Goal: Transaction & Acquisition: Purchase product/service

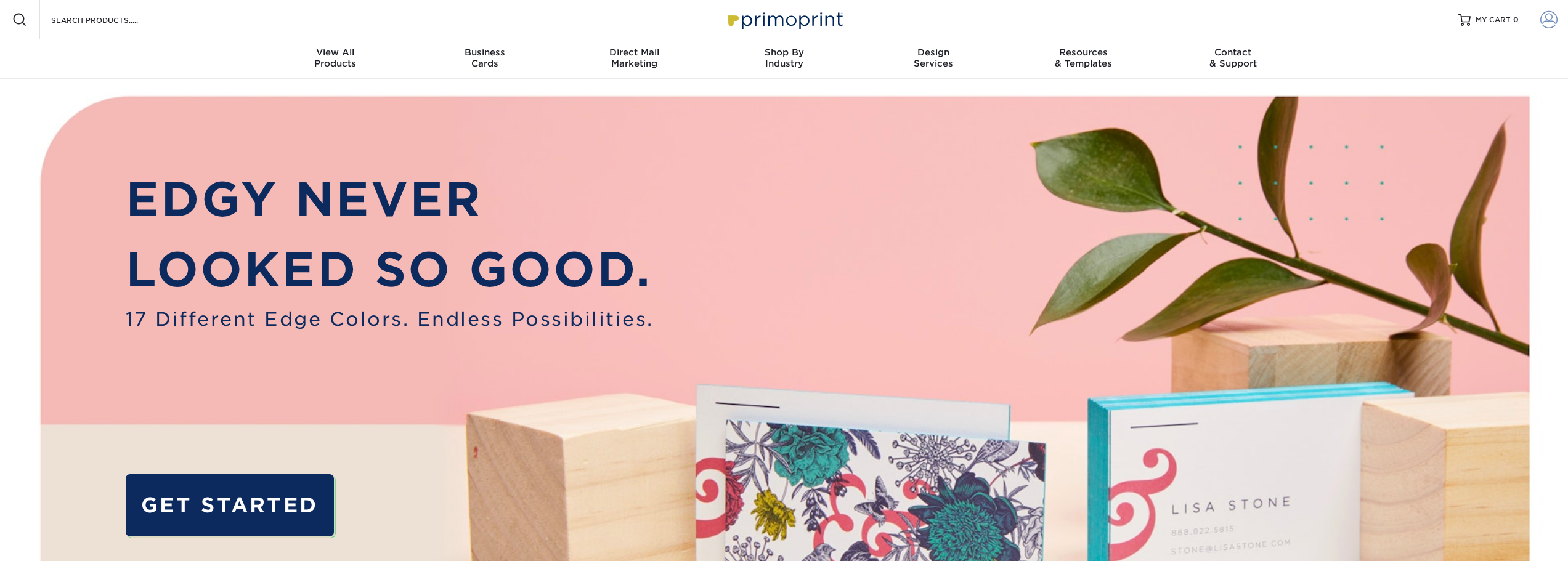
click at [1538, 17] on link "Account" at bounding box center [1548, 19] width 39 height 39
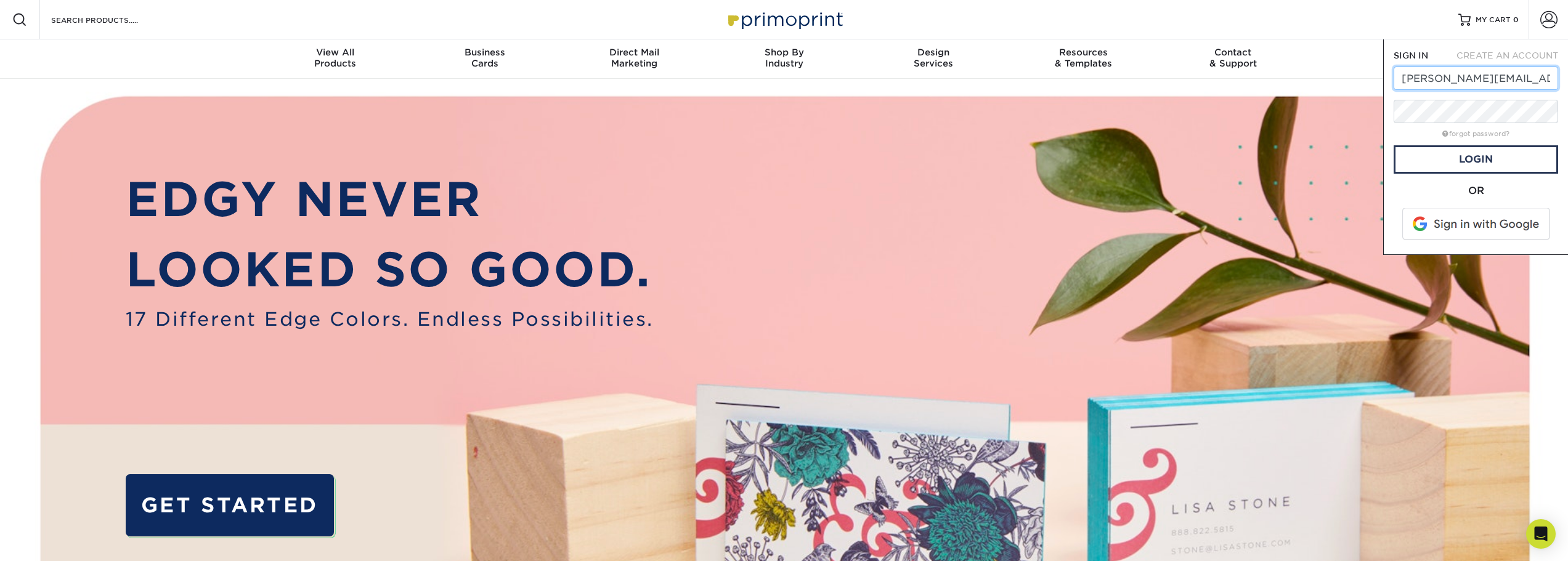
drag, startPoint x: 1543, startPoint y: 75, endPoint x: 1379, endPoint y: 87, distance: 164.4
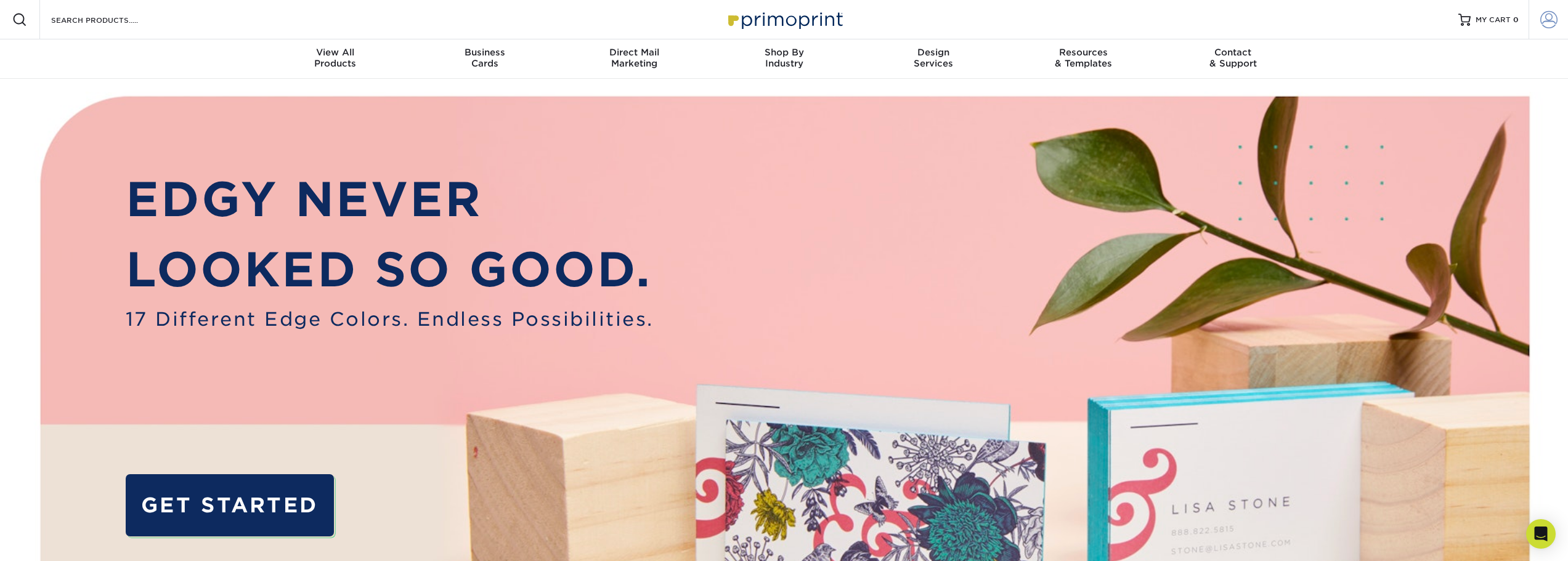
click at [1545, 20] on span at bounding box center [1549, 20] width 17 height 17
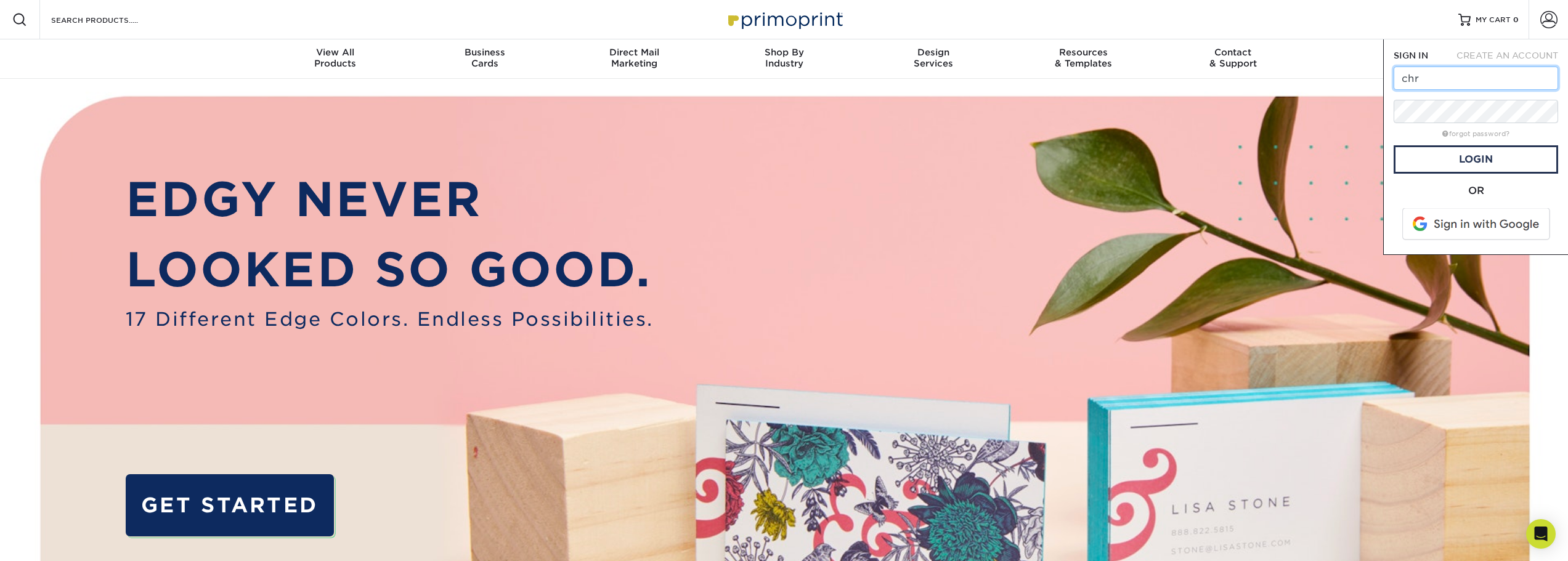
type input "chrackley@culp.com"
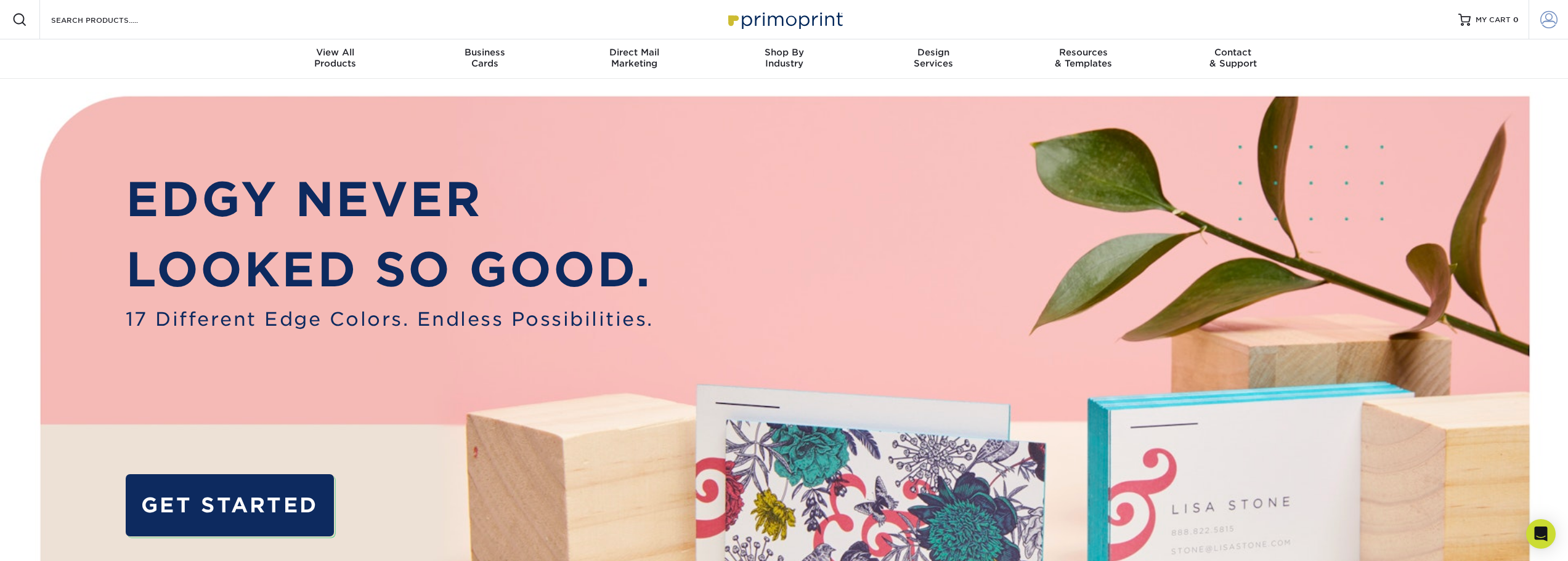
click at [1554, 18] on span at bounding box center [1549, 20] width 17 height 17
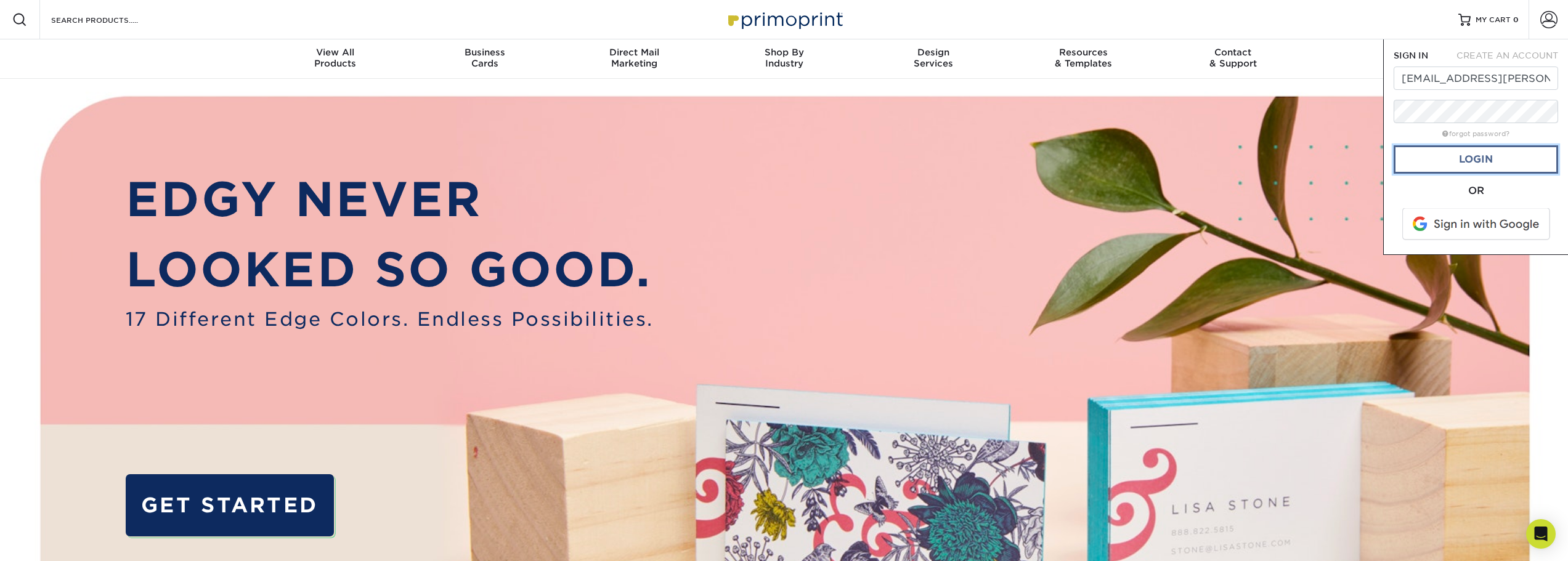
click at [1466, 154] on link "Login" at bounding box center [1476, 160] width 164 height 28
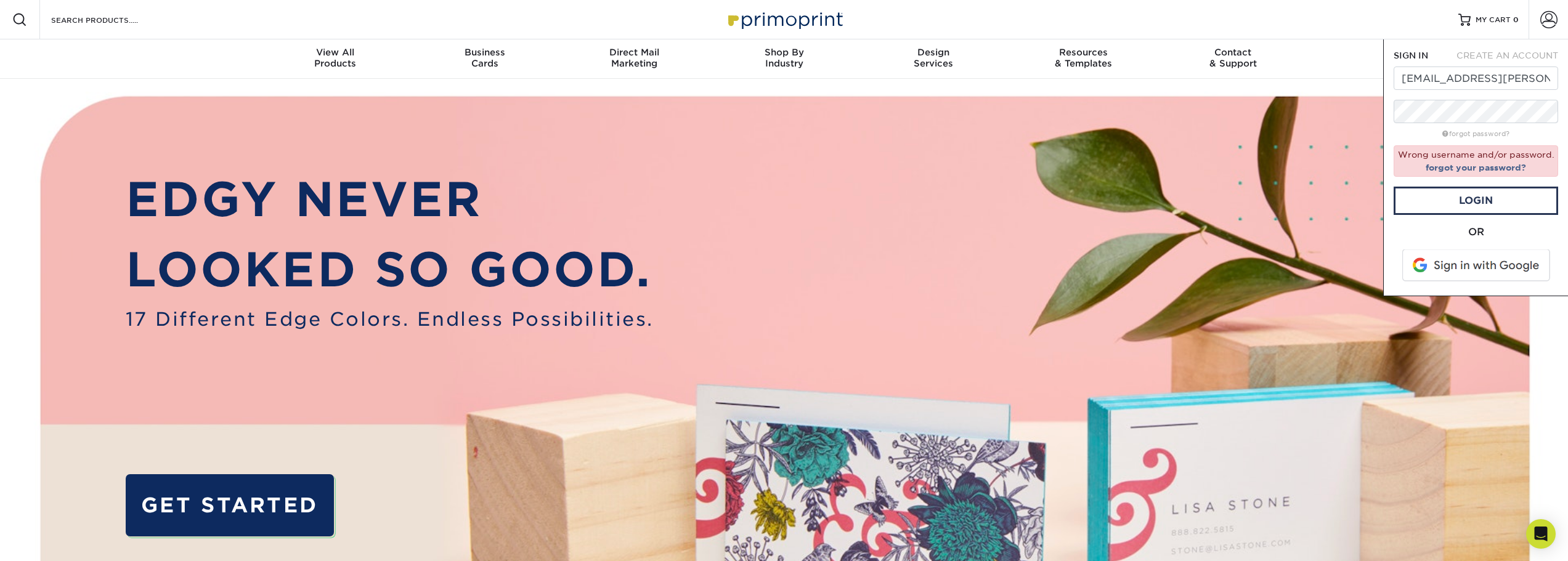
click at [1354, 58] on nav "Resources Menu Search Products Account SIGN IN CREATE AN ACCOUNT chrackley@culp…" at bounding box center [784, 39] width 1568 height 79
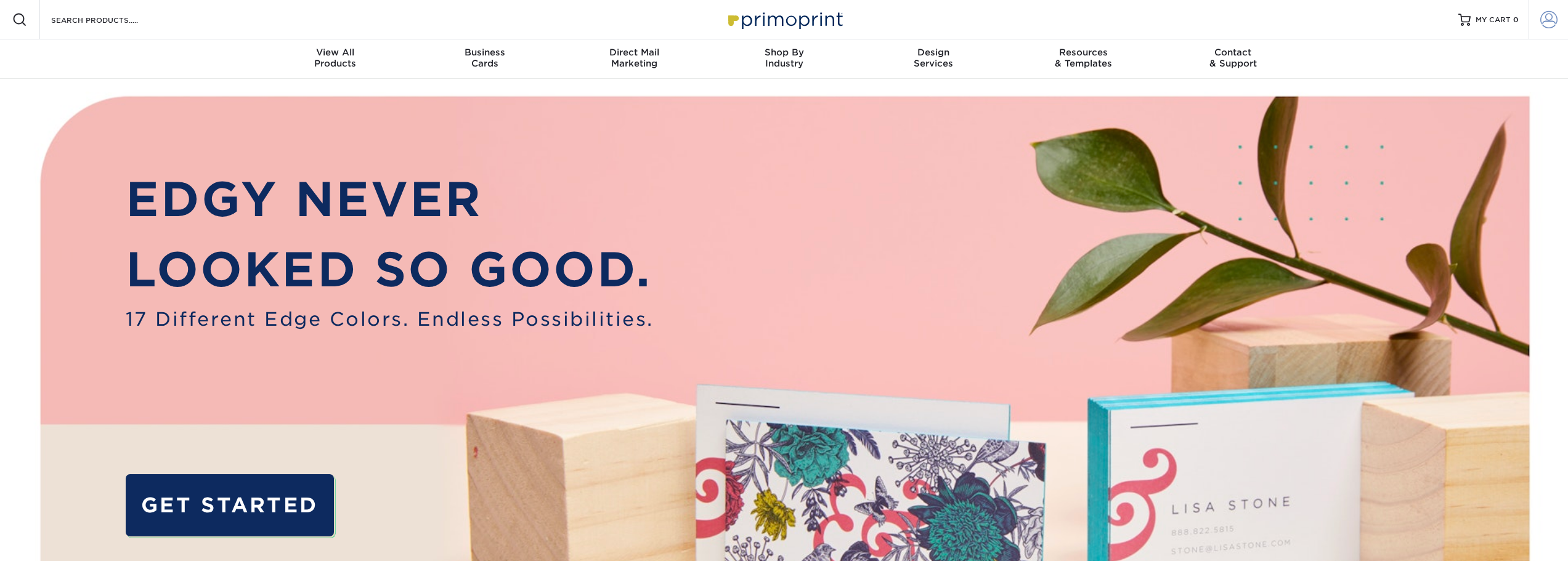
type input "chrackley@culp.com"
click at [1549, 18] on span at bounding box center [1549, 20] width 17 height 17
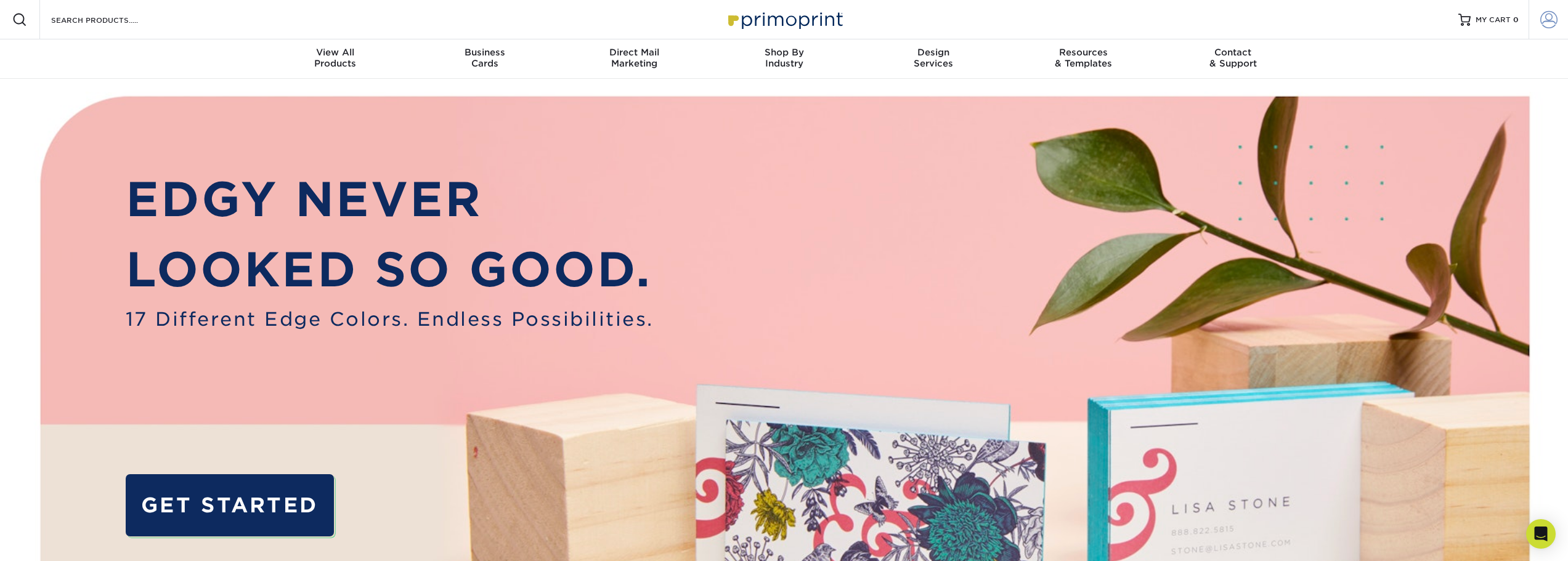
click at [1555, 30] on link "Account" at bounding box center [1548, 19] width 39 height 39
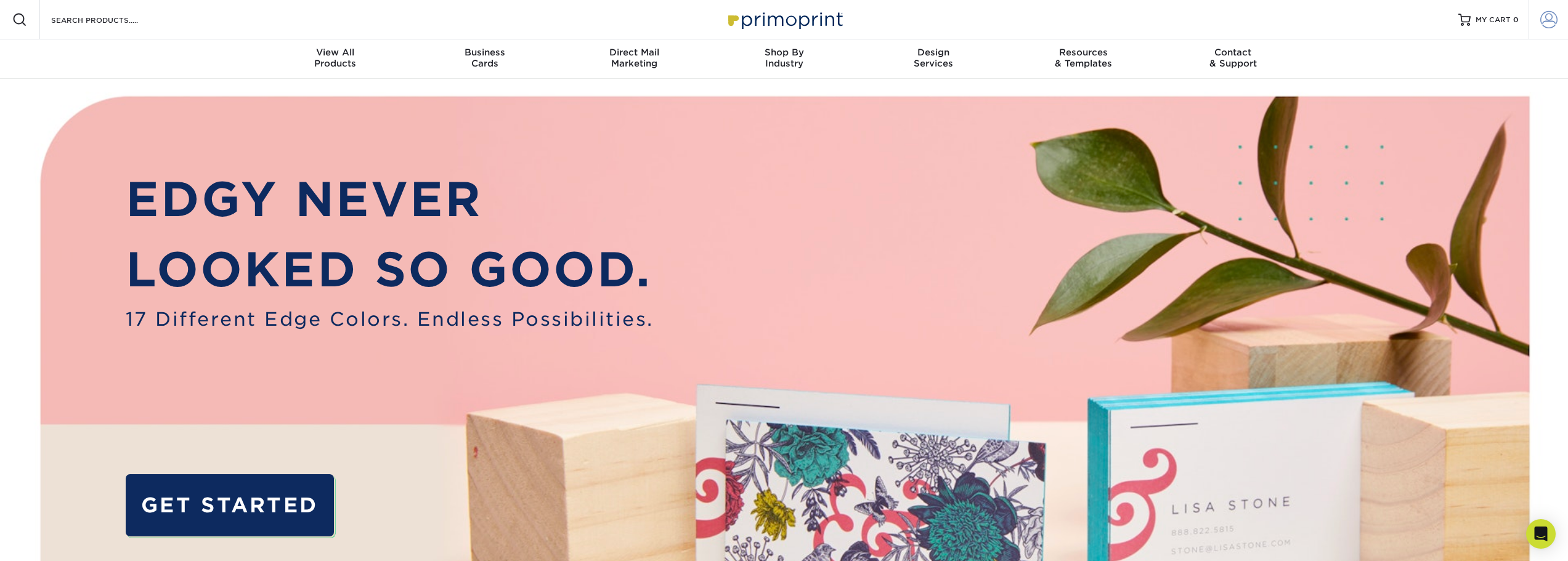
click at [1539, 37] on link "Account" at bounding box center [1548, 19] width 39 height 39
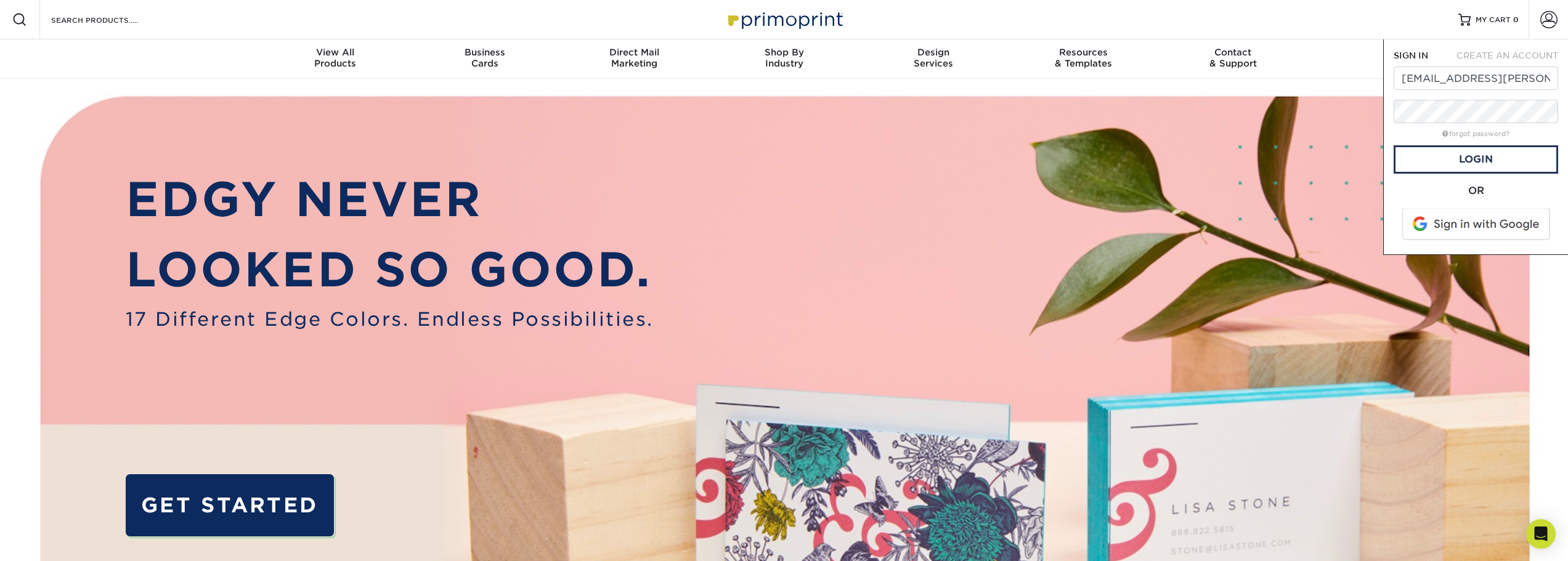
click at [1390, 201] on div "SIGN IN CREATE AN ACCOUNT chrackley@culp.com forgot password? All fields are re…" at bounding box center [1475, 147] width 185 height 216
click at [1469, 168] on link "Login" at bounding box center [1476, 160] width 164 height 28
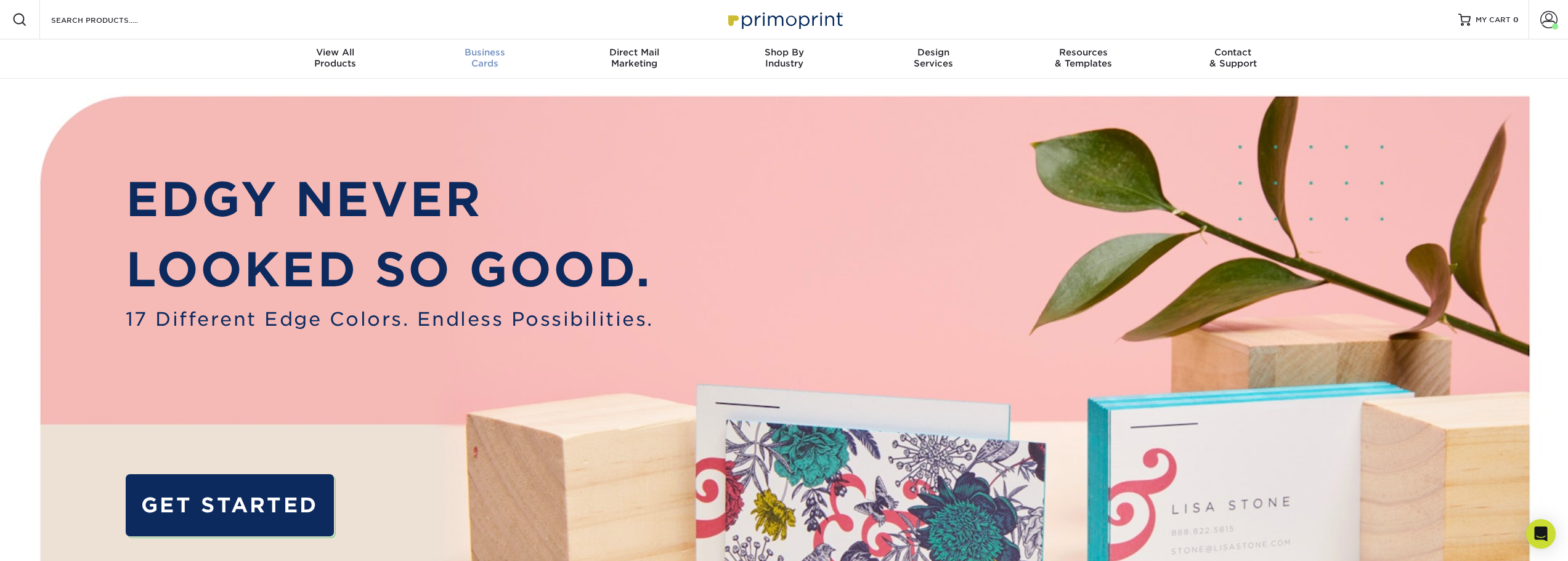
click at [491, 59] on div "Business Cards" at bounding box center [484, 57] width 150 height 22
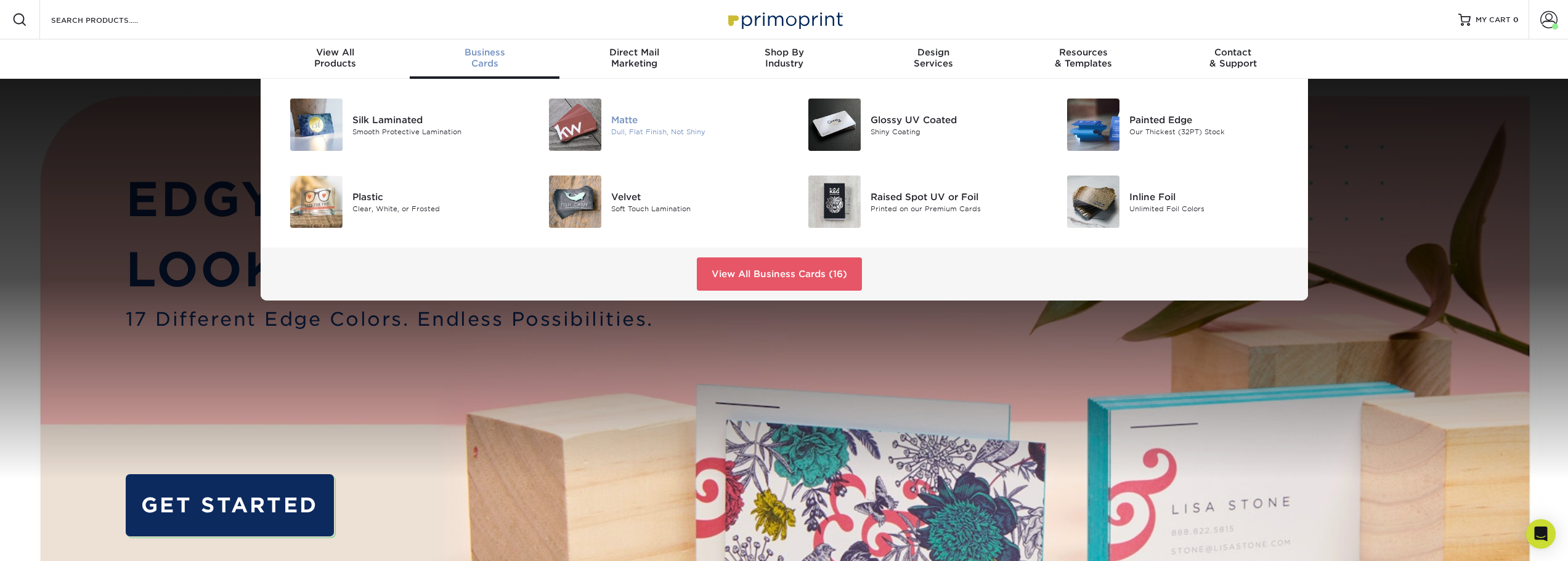
click at [637, 119] on div "Matte" at bounding box center [693, 120] width 163 height 13
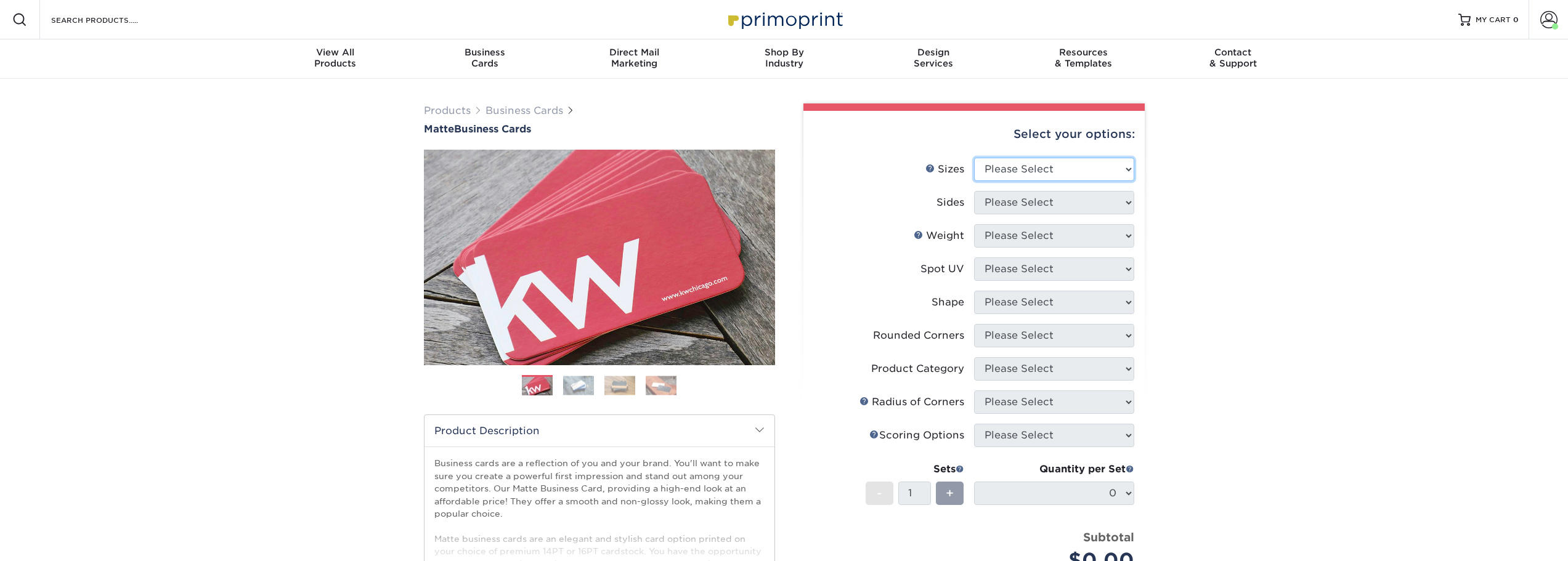
click at [1065, 166] on select "Please Select 1.5" x 3.5" - Mini 1.75" x 3.5" - Mini 2" x 2" - Square 2" x 3" -…" at bounding box center [1054, 169] width 160 height 23
select select "2.00x3.50"
click at [974, 158] on select "Please Select 1.5" x 3.5" - Mini 1.75" x 3.5" - Mini 2" x 2" - Square 2" x 3" -…" at bounding box center [1054, 169] width 160 height 23
click at [1087, 200] on select "Please Select Print Both Sides Print Front Only" at bounding box center [1054, 202] width 160 height 23
select select "13abbda7-1d64-4f25-8bb2-c179b224825d"
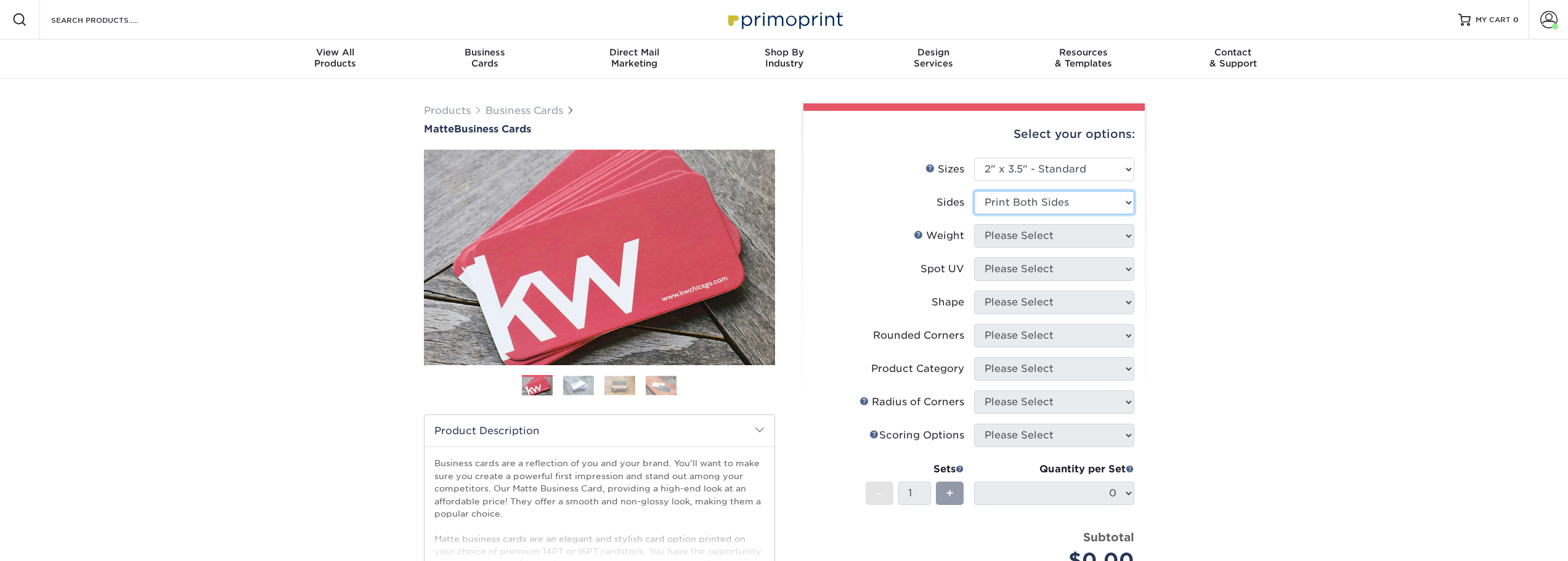
click at [974, 191] on select "Please Select Print Both Sides Print Front Only" at bounding box center [1054, 202] width 160 height 23
click at [1081, 235] on select "Please Select 16PT 14PT" at bounding box center [1054, 236] width 160 height 23
select select "16PT"
click at [974, 224] on select "Please Select 16PT 14PT" at bounding box center [1054, 236] width 160 height 23
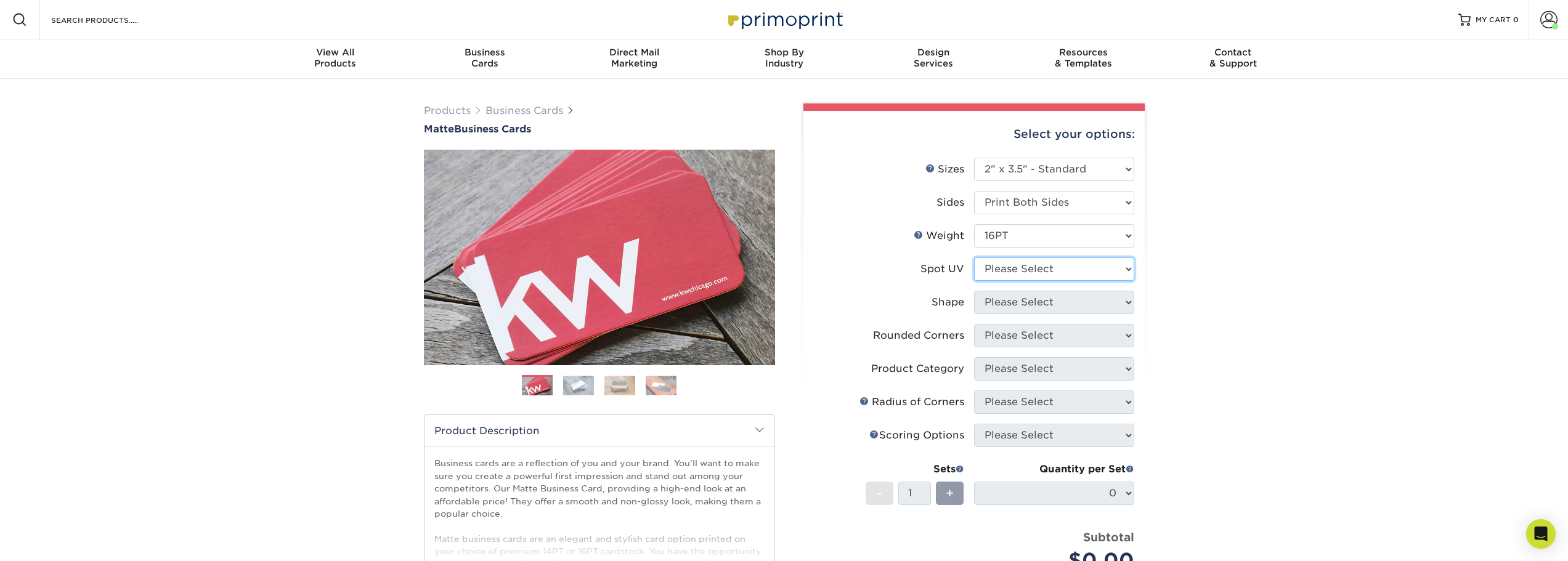
click at [1060, 270] on select "Please Select No Spot UV Front and Back (Both Sides) Front Only Back Only" at bounding box center [1054, 268] width 160 height 23
select select "3"
click at [974, 257] on select "Please Select No Spot UV Front and Back (Both Sides) Front Only Back Only" at bounding box center [1054, 268] width 160 height 23
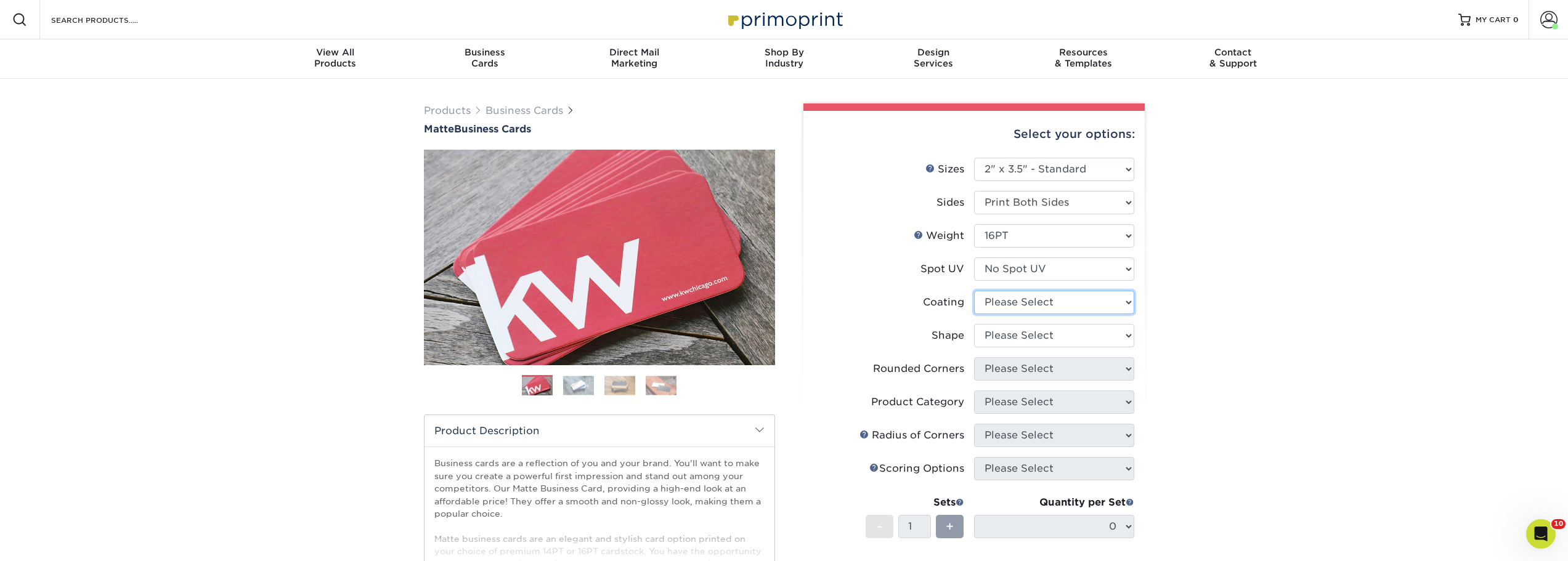
click at [1033, 301] on select at bounding box center [1054, 302] width 160 height 23
select select "121bb7b5-3b4d-429f-bd8d-bbf80e953313"
click at [974, 291] on select at bounding box center [1054, 302] width 160 height 23
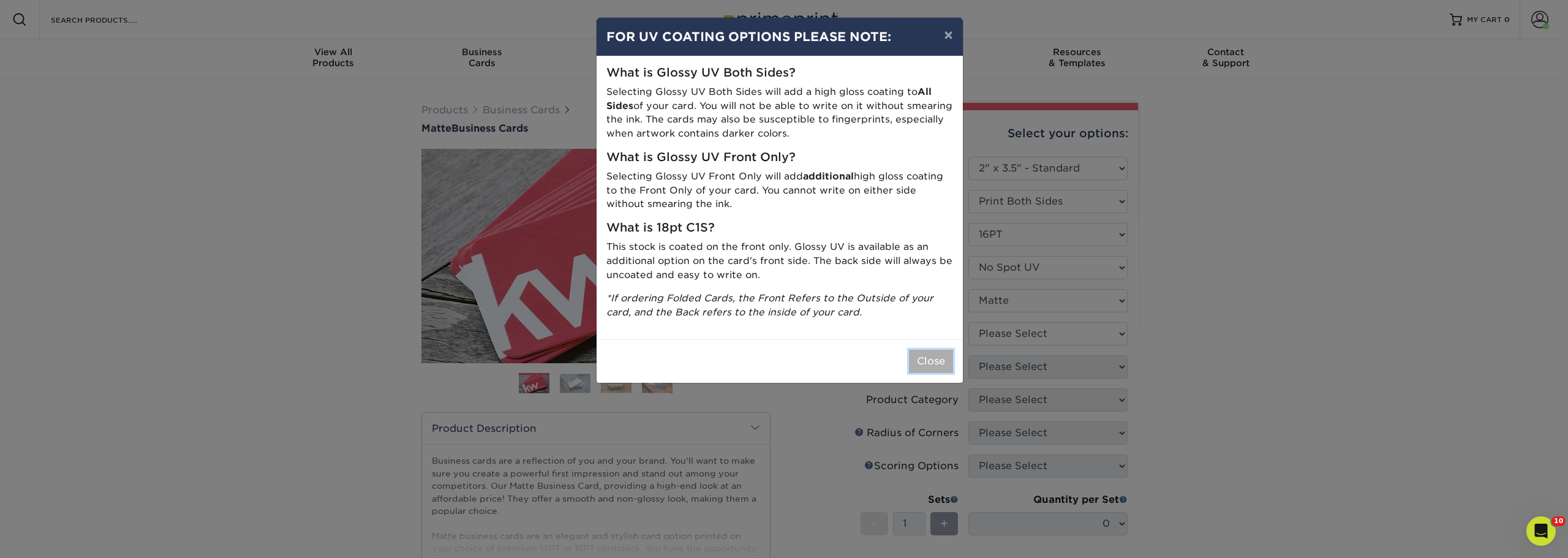
click at [915, 363] on button "Close" at bounding box center [930, 361] width 44 height 23
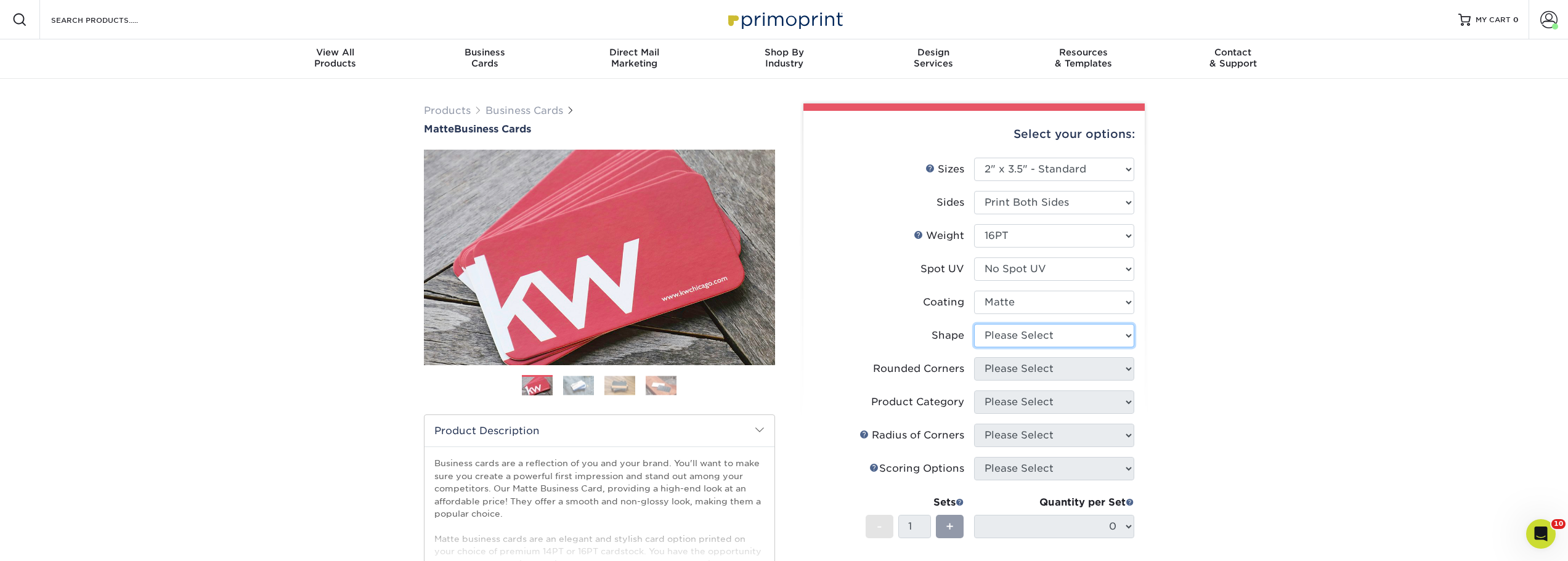
click at [1058, 341] on select "Please Select Standard Oval" at bounding box center [1054, 335] width 160 height 23
select select "standard"
click at [974, 324] on select "Please Select Standard Oval" at bounding box center [1054, 335] width 160 height 23
click at [1034, 369] on select "Please Select Yes - Round 2 Corners Yes - Round 4 Corners No" at bounding box center [1054, 369] width 160 height 23
click at [974, 357] on select "Please Select Yes - Round 2 Corners Yes - Round 4 Corners No" at bounding box center [1054, 369] width 160 height 23
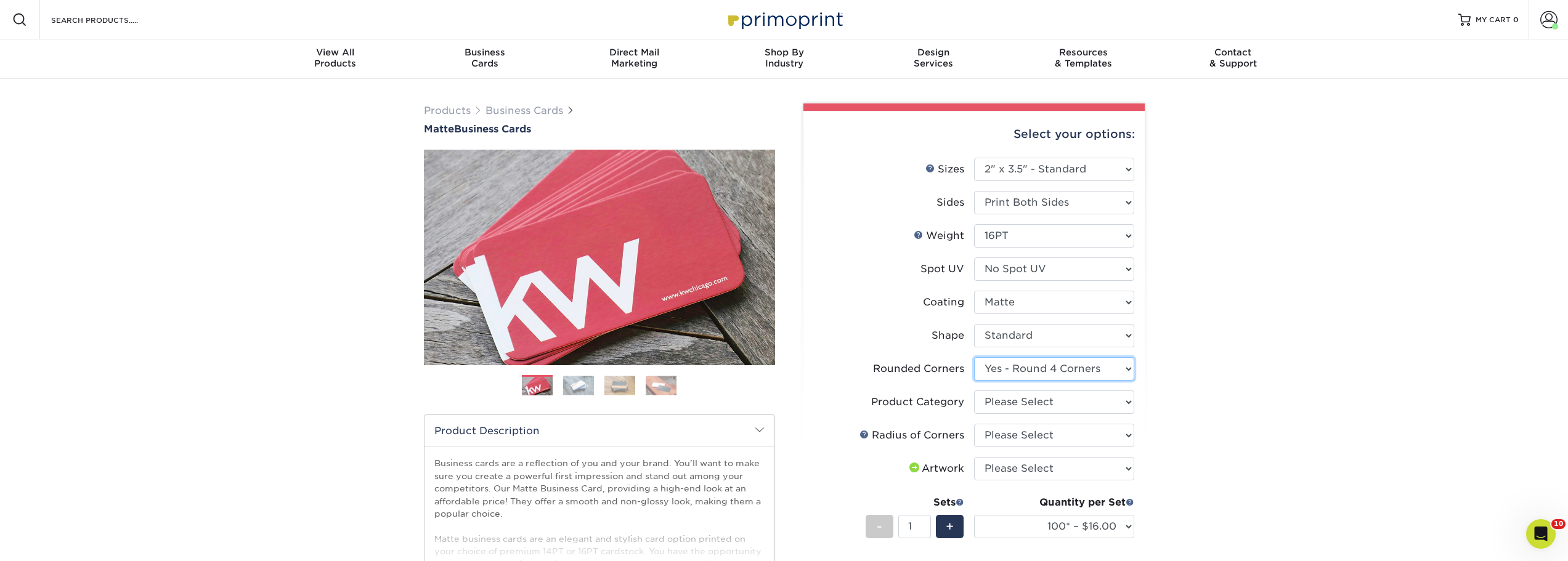
click at [1128, 373] on select "Please Select Yes - Round 2 Corners Yes - Round 4 Corners No" at bounding box center [1054, 369] width 160 height 23
click at [974, 357] on select "Please Select Yes - Round 2 Corners Yes - Round 4 Corners No" at bounding box center [1054, 369] width 160 height 23
click at [1120, 374] on select "Please Select Yes - Round 2 Corners Yes - Round 4 Corners No" at bounding box center [1054, 369] width 160 height 23
select select "7672df9e-0e0a-464d-8e1f-920c575e4da3"
click at [974, 357] on select "Please Select Yes - Round 2 Corners Yes - Round 4 Corners No" at bounding box center [1054, 369] width 160 height 23
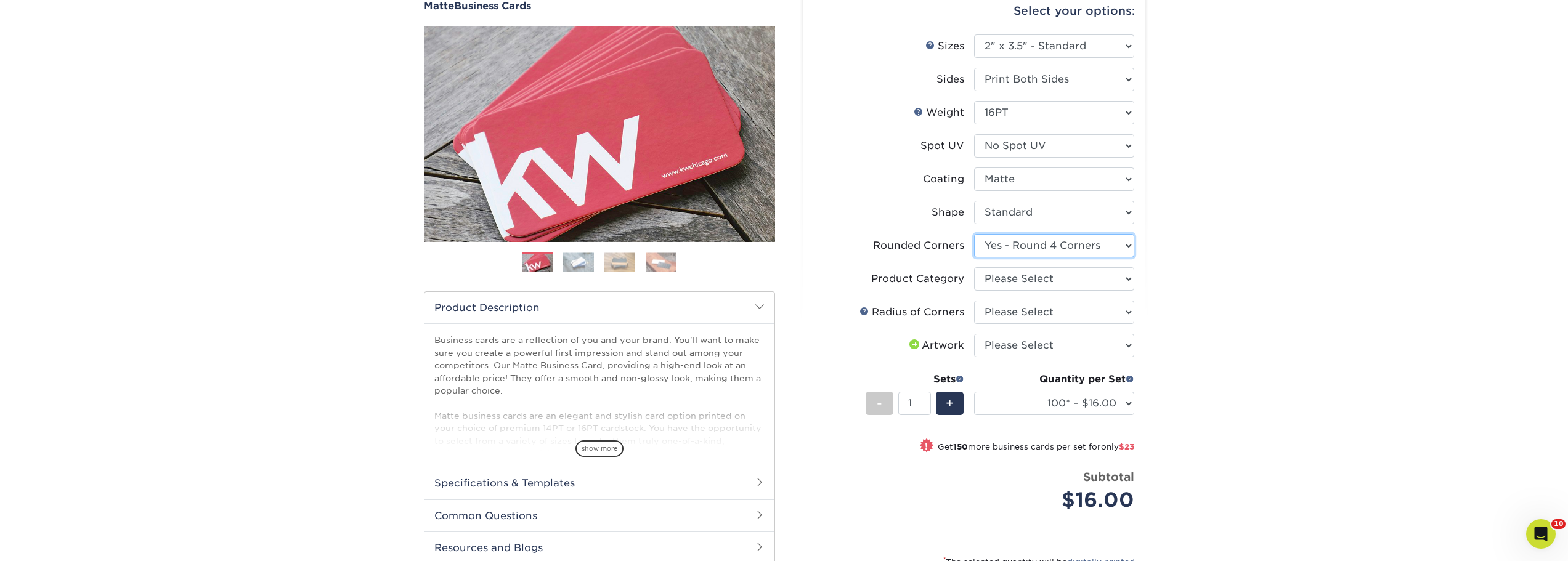
scroll to position [61, 0]
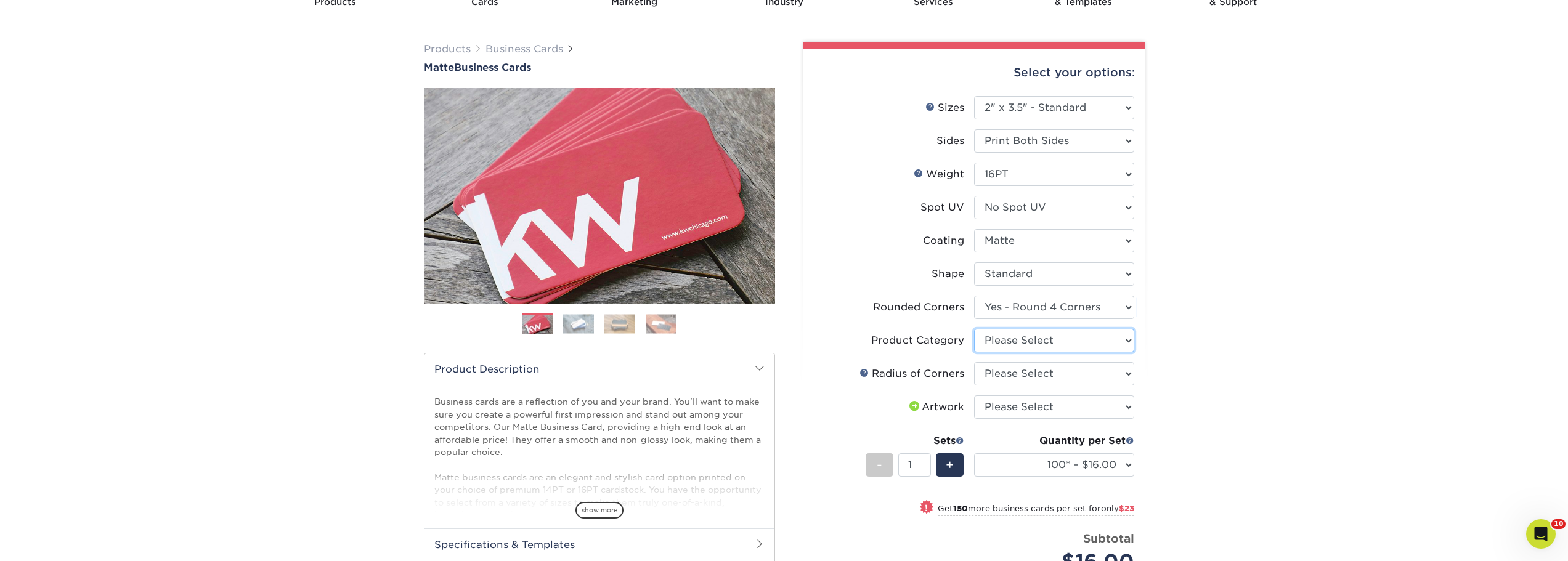
click at [1122, 334] on select "Please Select Business Cards" at bounding box center [1054, 340] width 160 height 23
select select "3b5148f1-0588-4f88-a218-97bcfdce65c1"
click at [974, 329] on select "Please Select Business Cards" at bounding box center [1054, 340] width 160 height 23
click at [1124, 375] on select "Please Select Rounded 1/8" Rounded 1/4"" at bounding box center [1054, 373] width 160 height 23
select select "589680c7-ee9a-431b-9d12-d7aeb1386a97"
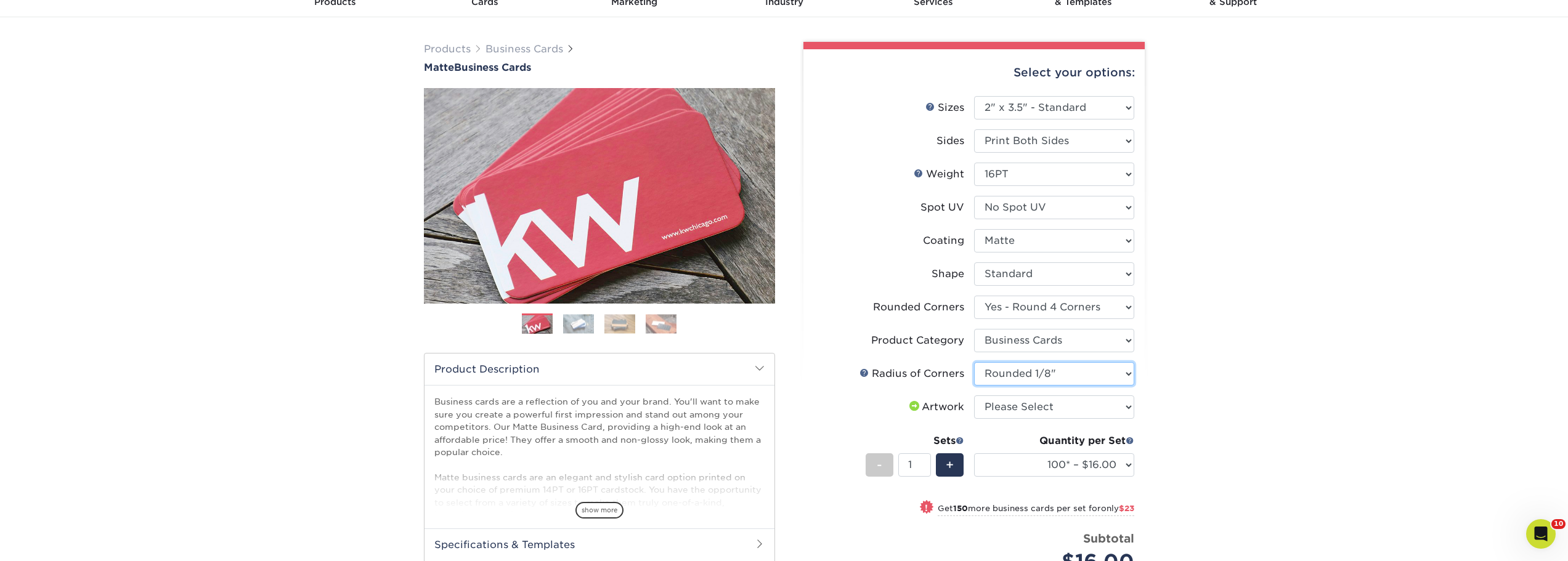
click at [974, 362] on select "Please Select Rounded 1/8" Rounded 1/4"" at bounding box center [1054, 373] width 160 height 23
click at [1122, 413] on select "Please Select I will upload files I need a design - $100" at bounding box center [1054, 407] width 160 height 23
select select "upload"
click at [974, 395] on select "Please Select I will upload files I need a design - $100" at bounding box center [1054, 407] width 160 height 23
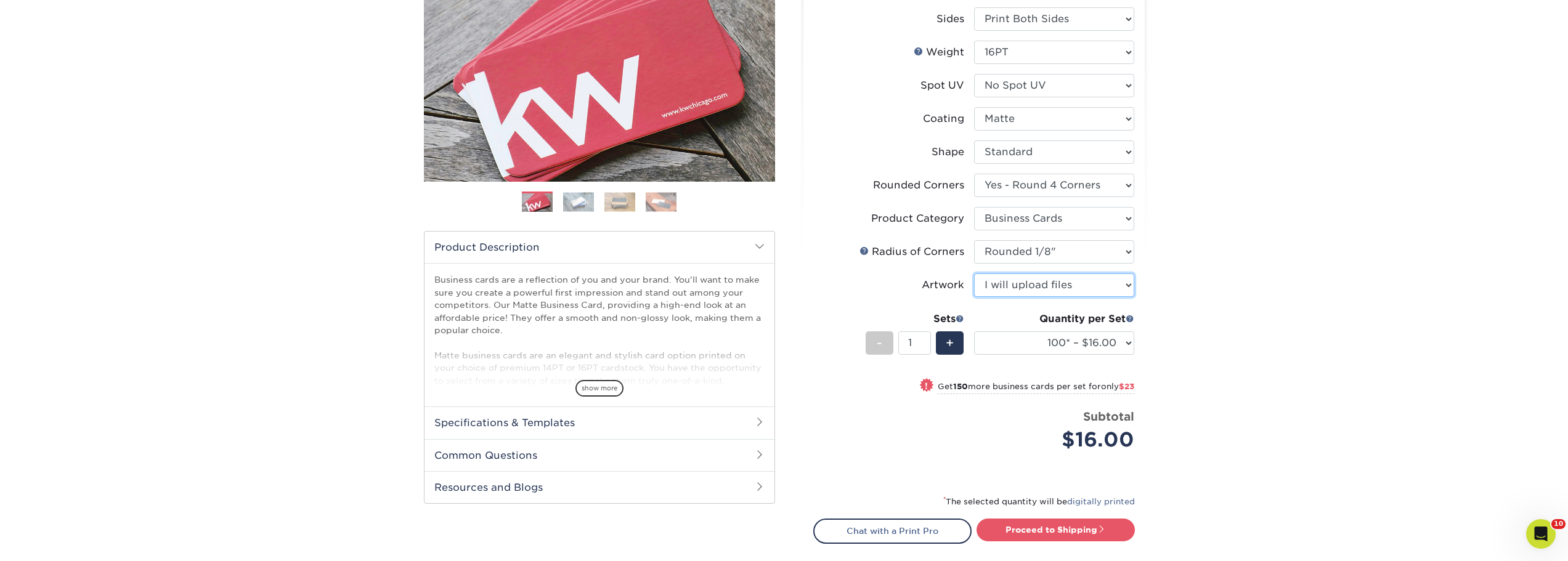
scroll to position [185, 0]
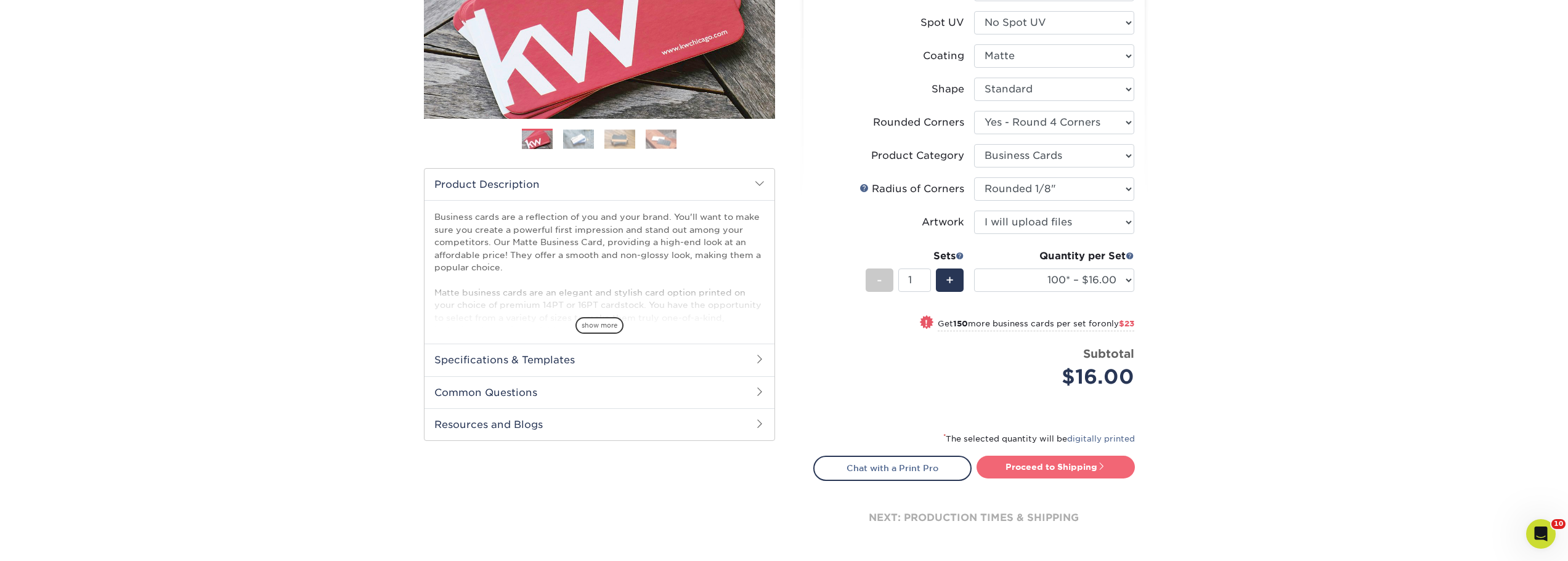
click at [1056, 467] on link "Proceed to Shipping" at bounding box center [1056, 466] width 158 height 22
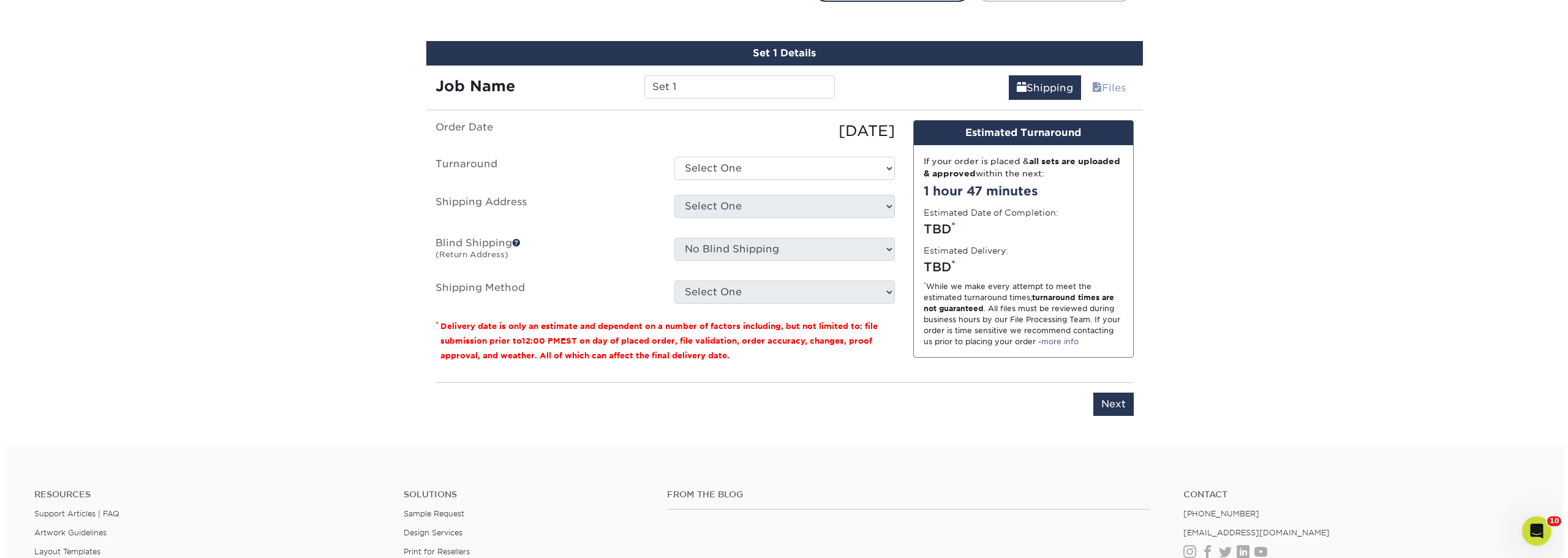
scroll to position [732, 0]
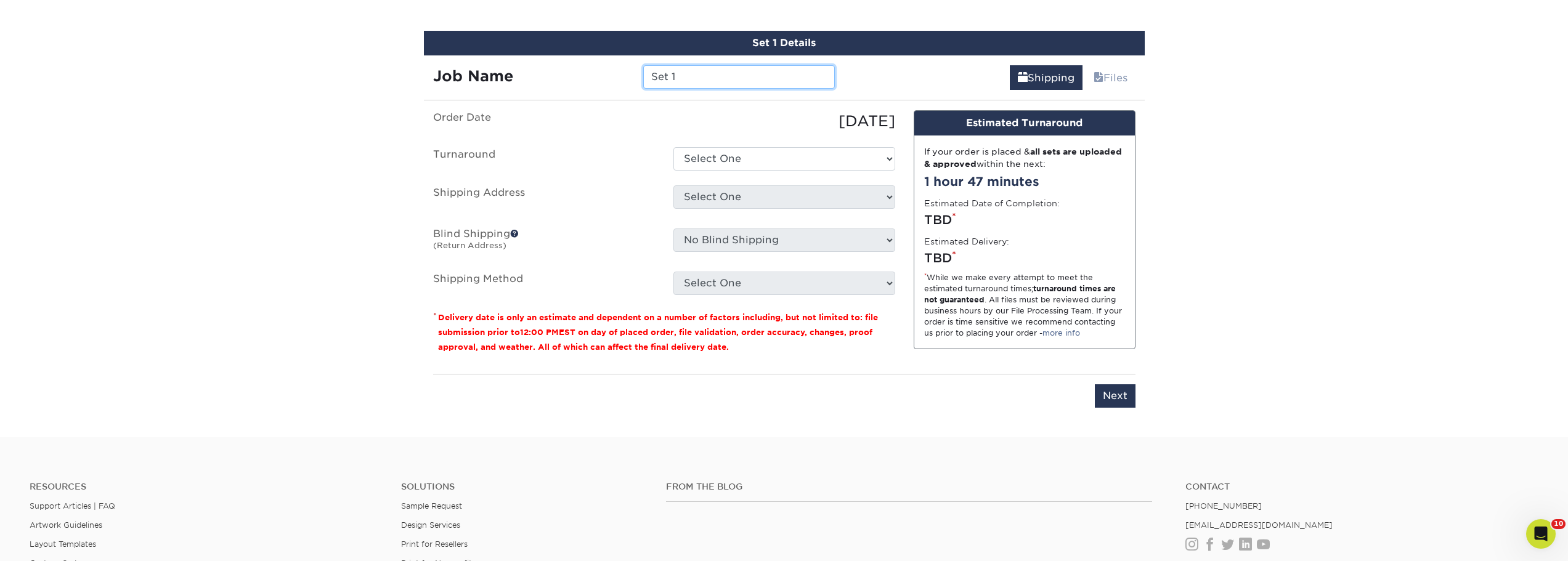
click at [710, 81] on input "Set 1" at bounding box center [739, 77] width 192 height 23
drag, startPoint x: 710, startPoint y: 81, endPoint x: 701, endPoint y: 80, distance: 9.1
click at [701, 80] on input "Set 1" at bounding box center [739, 77] width 192 height 23
click at [703, 76] on input "Set 1" at bounding box center [739, 77] width 192 height 23
drag, startPoint x: 720, startPoint y: 79, endPoint x: 596, endPoint y: 71, distance: 124.3
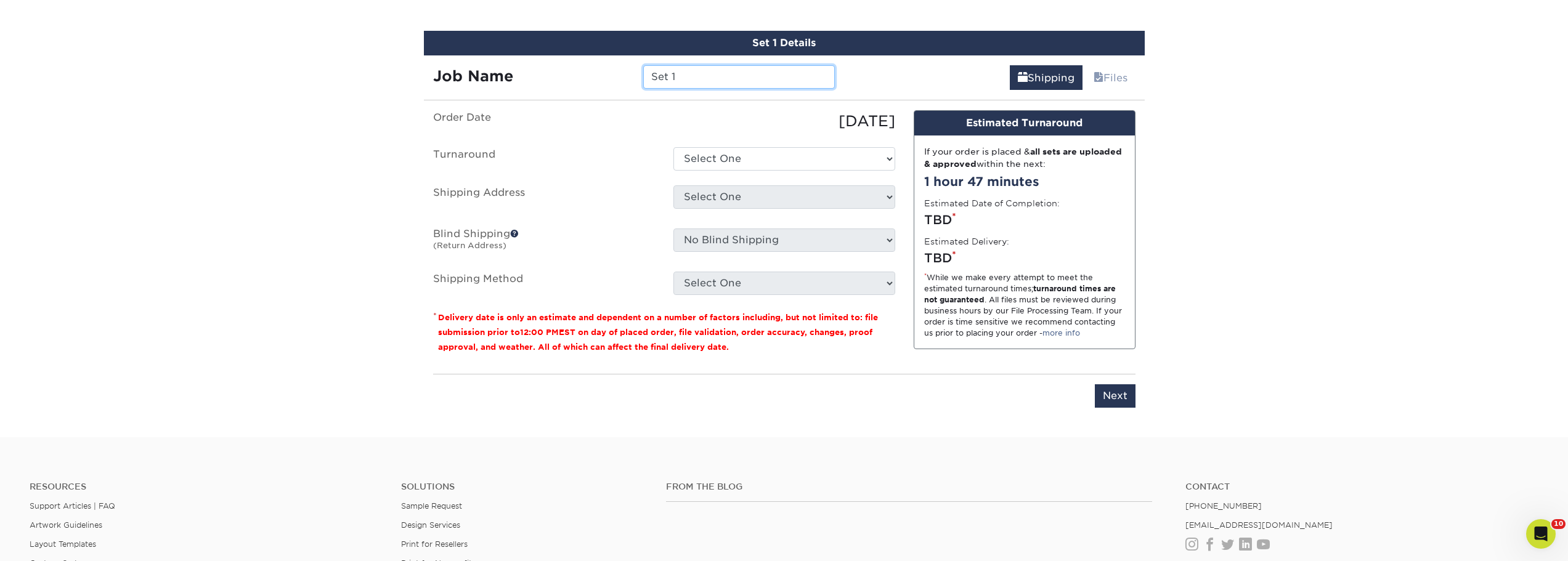
click at [596, 71] on div "Job Name Set 1" at bounding box center [634, 77] width 421 height 23
type input "HRConnectionCards"
click at [749, 164] on select "Select One 2-4 Business Days 2 Day Next Business Day" at bounding box center [784, 158] width 222 height 23
select select "1a14f52c-e88e-4b57-988e-4a9ef63b1916"
click at [673, 147] on select "Select One 2-4 Business Days 2 Day Next Business Day" at bounding box center [784, 158] width 222 height 23
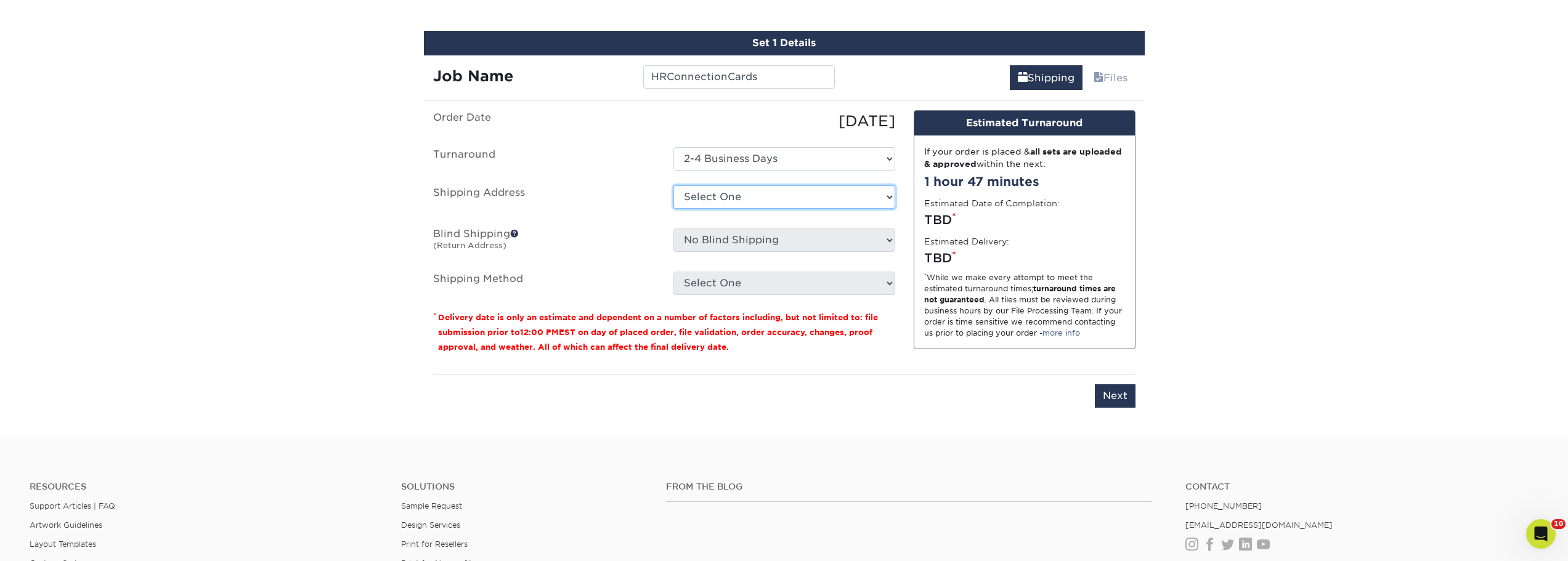
click at [740, 199] on select "Select One 800 Sunset Drive Brian Chmil Burlington CFC CHF CLASS Clint Owens Co…" at bounding box center [784, 197] width 222 height 23
select select "newaddress"
click at [673, 186] on select "Select One 800 Sunset Drive Brian Chmil Burlington CFC CHF CLASS Clint Owens Co…" at bounding box center [784, 197] width 222 height 23
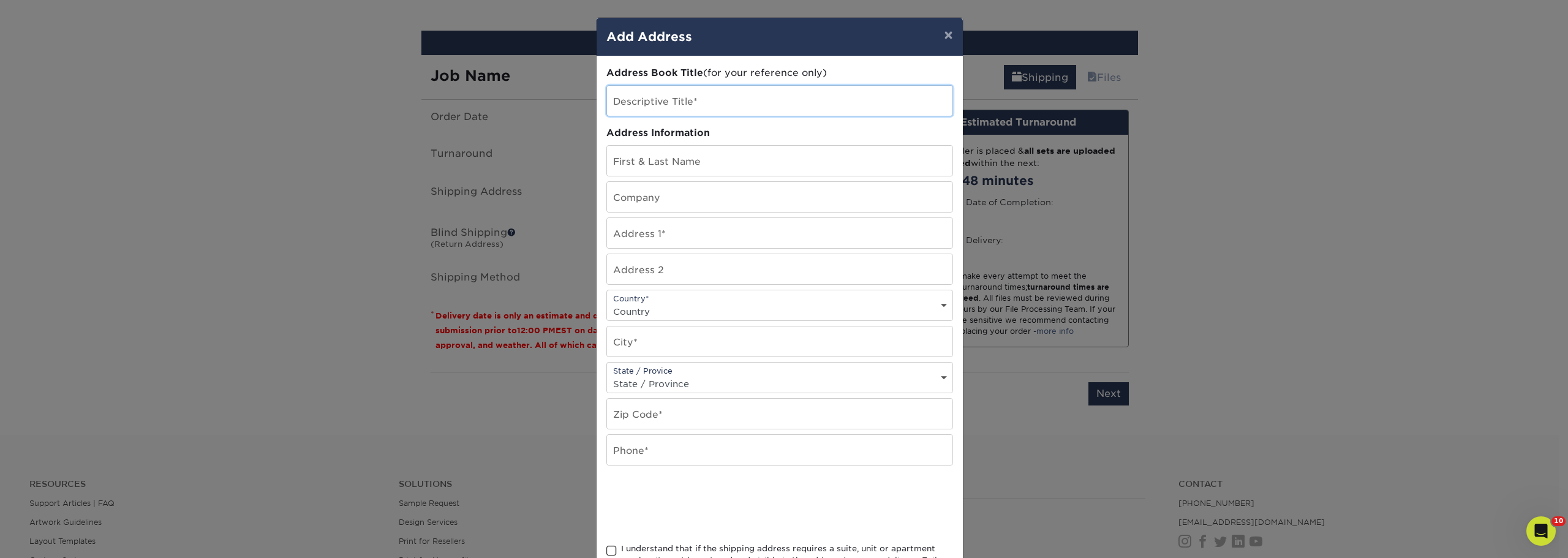
click at [649, 106] on input "text" at bounding box center [780, 100] width 345 height 30
type input "Eastchester"
click at [713, 160] on input "text" at bounding box center [780, 160] width 345 height 30
type input "[PERSON_NAME]"
click at [702, 192] on input "text" at bounding box center [780, 197] width 345 height 30
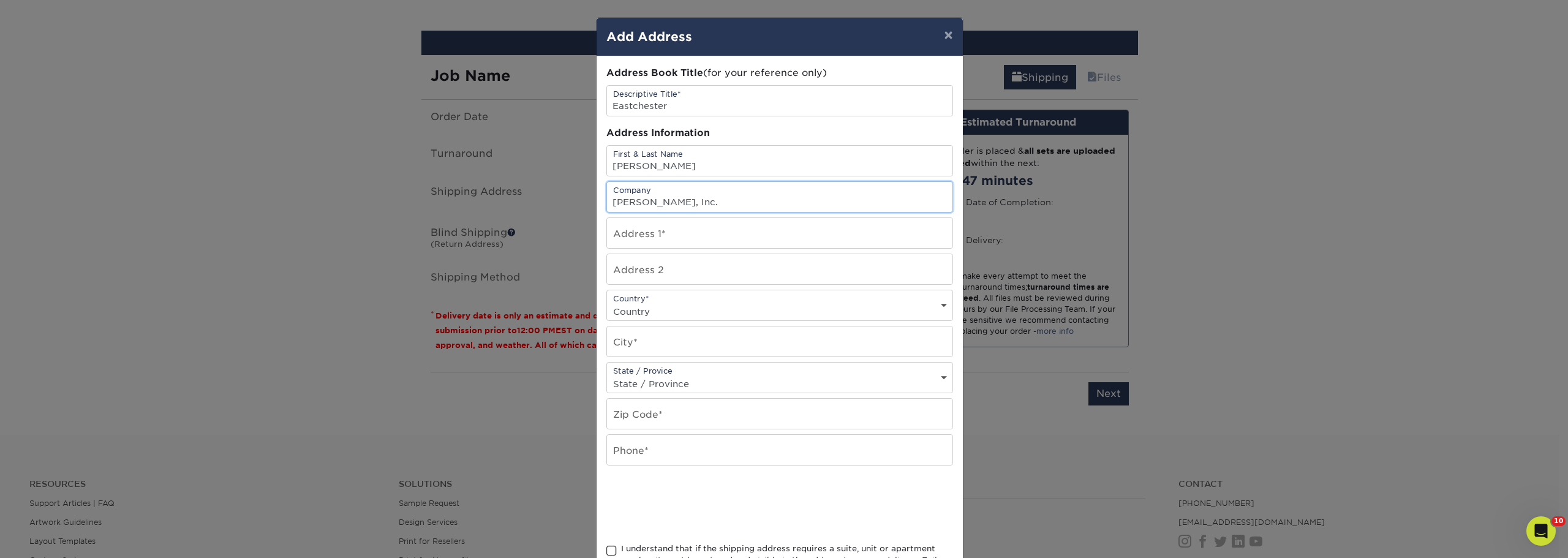
type input "[PERSON_NAME], Inc."
click at [680, 240] on input "text" at bounding box center [780, 232] width 345 height 30
type input "1823 Eastchester Drive"
click at [681, 310] on select "Country United States Canada ----------------------------- Afghanistan Albania …" at bounding box center [780, 312] width 345 height 18
select select "US"
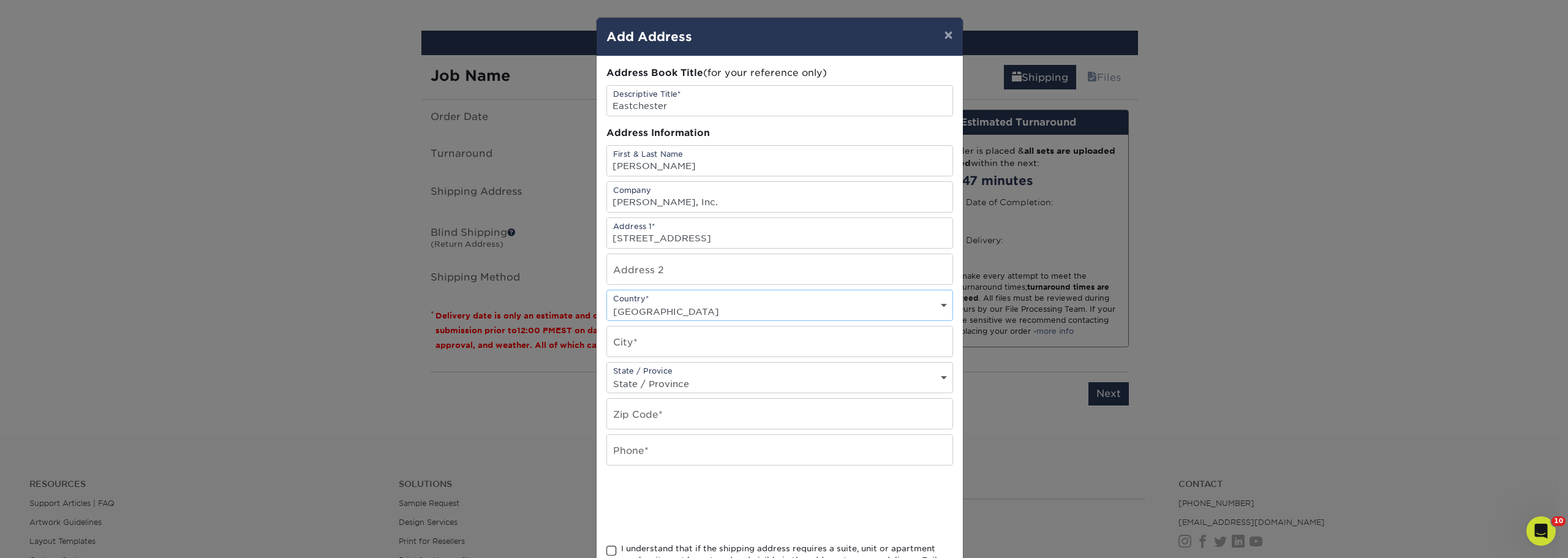
click at [607, 303] on select "Country United States Canada ----------------------------- Afghanistan Albania …" at bounding box center [780, 312] width 345 height 18
click at [701, 345] on input "text" at bounding box center [780, 341] width 345 height 30
type input "h"
type input "High Point"
click at [705, 383] on select "State / Province Alabama Alaska Arizona Arkansas California Colorado Connecticu…" at bounding box center [780, 383] width 345 height 18
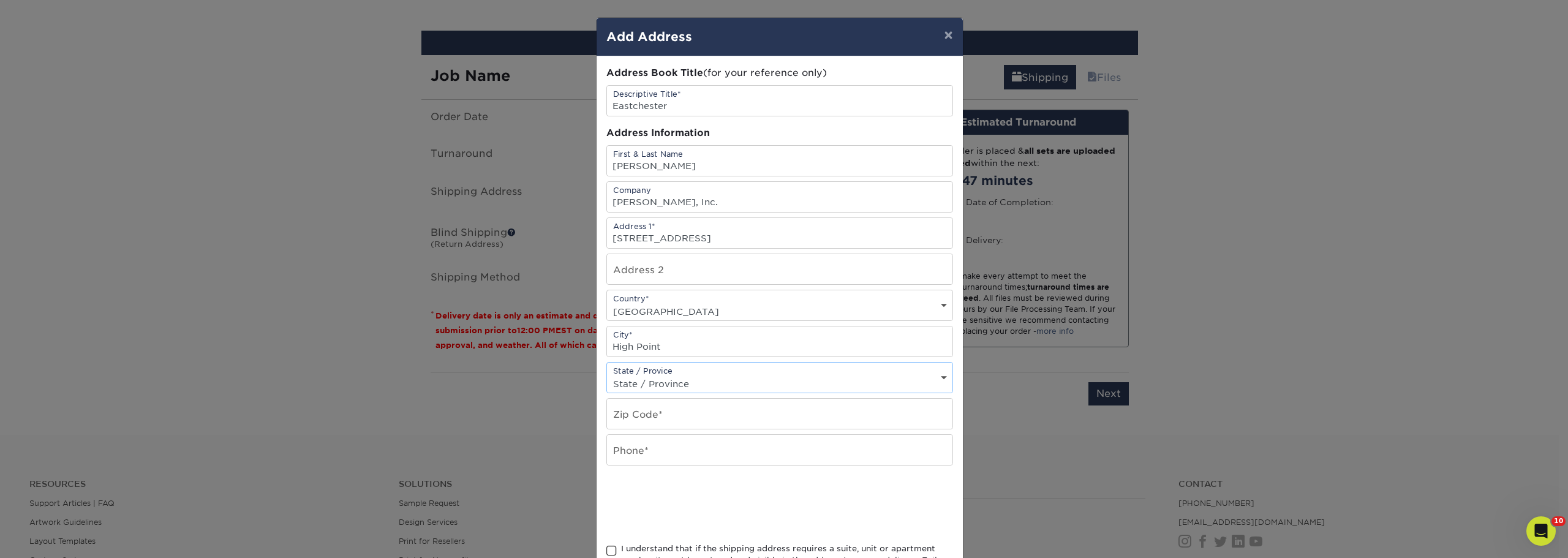
select select "NC"
click at [607, 375] on select "State / Province Alabama Alaska Arizona Arkansas California Colorado Connecticu…" at bounding box center [780, 383] width 345 height 18
click at [674, 417] on input "text" at bounding box center [780, 413] width 345 height 30
type input "2"
click at [669, 413] on input "text" at bounding box center [780, 413] width 345 height 30
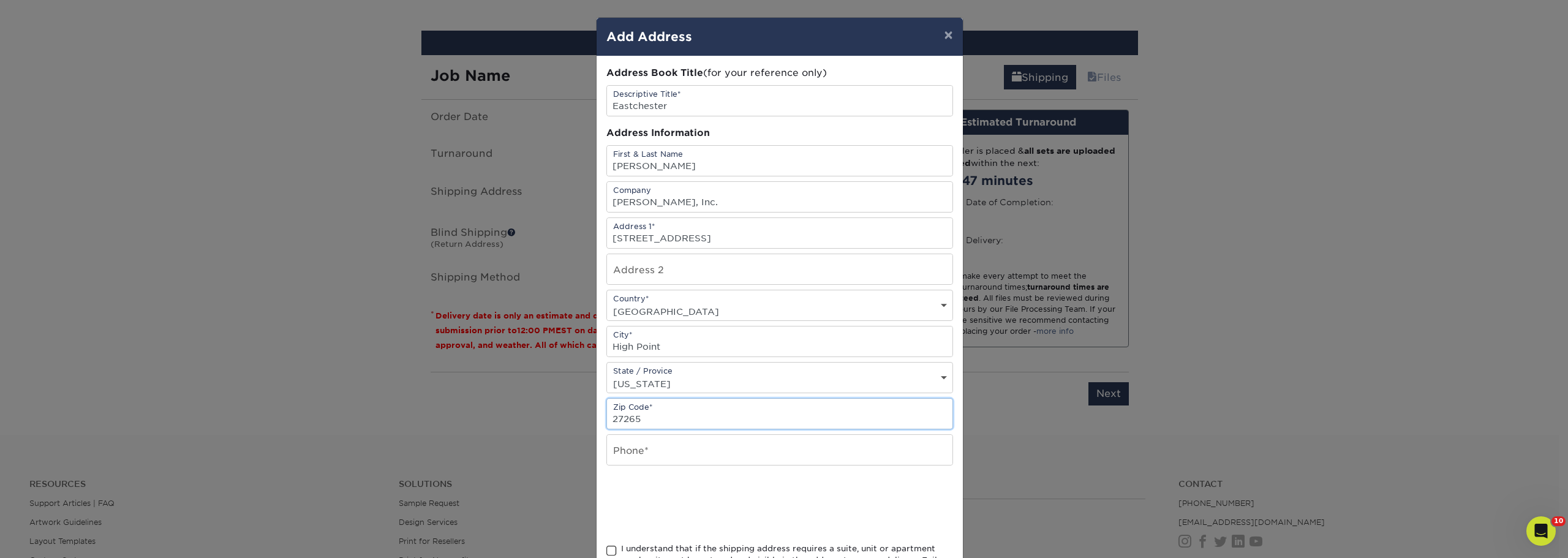
type input "27265"
click at [668, 451] on input "text" at bounding box center [780, 450] width 345 height 30
type input "3368895161"
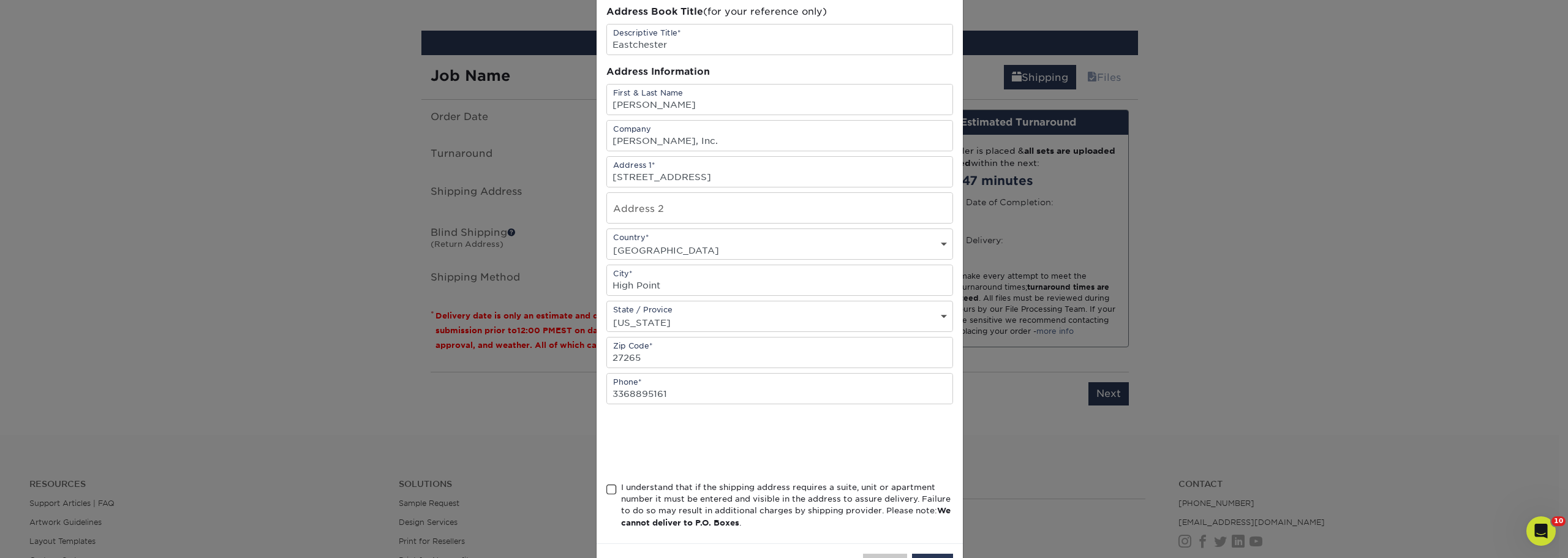
scroll to position [108, 0]
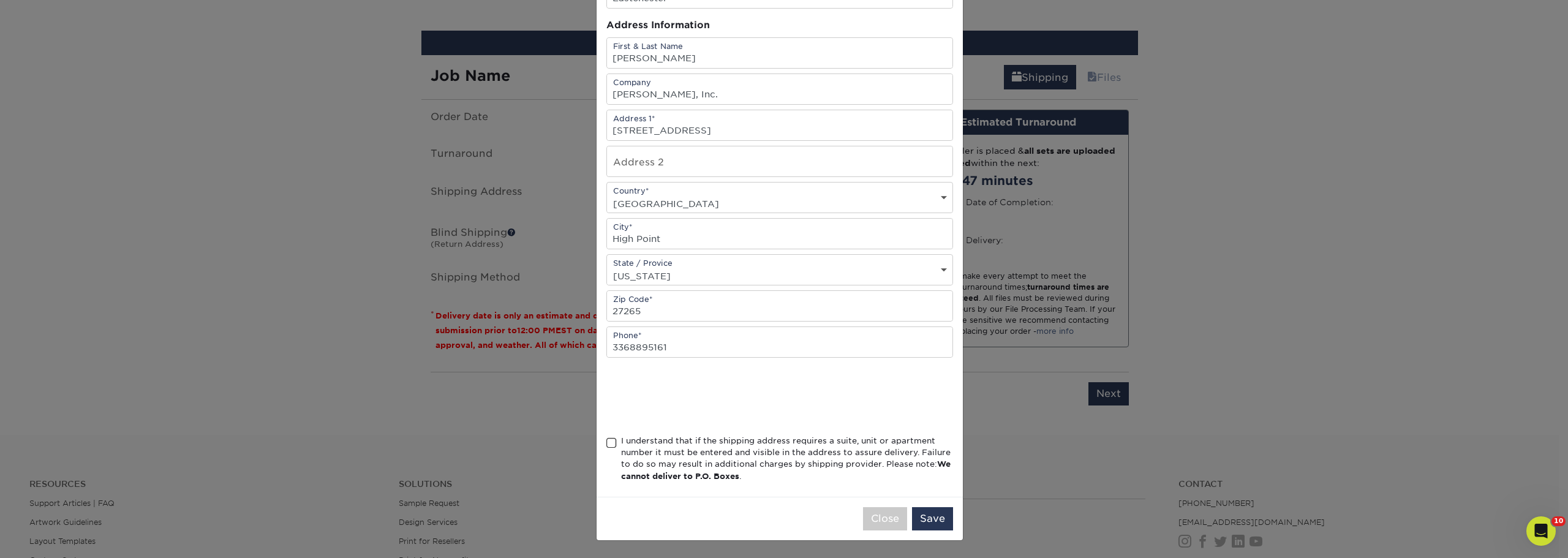
click at [606, 446] on span at bounding box center [612, 443] width 11 height 12
click at [0, 0] on input "I understand that if the shipping address requires a suite, unit or apartment n…" at bounding box center [0, 0] width 0 height 0
click at [925, 517] on button "Save" at bounding box center [932, 519] width 41 height 23
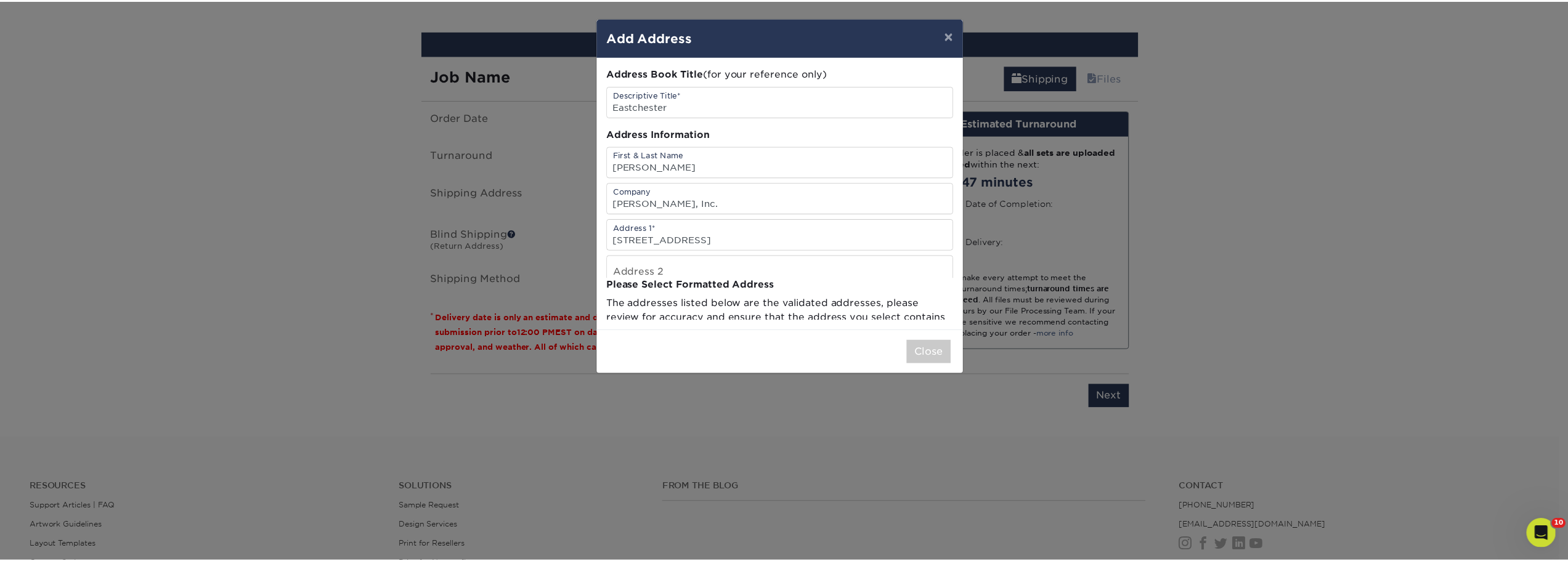
scroll to position [0, 0]
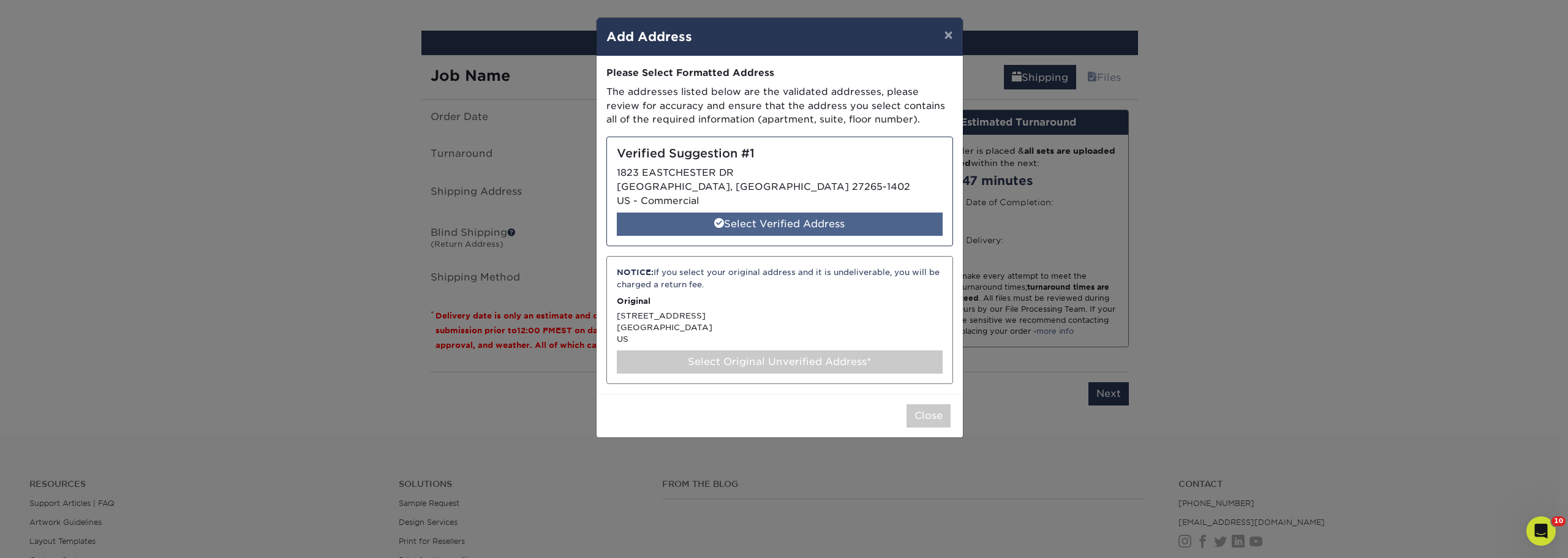
click at [788, 217] on div "Select Verified Address" at bounding box center [780, 224] width 326 height 23
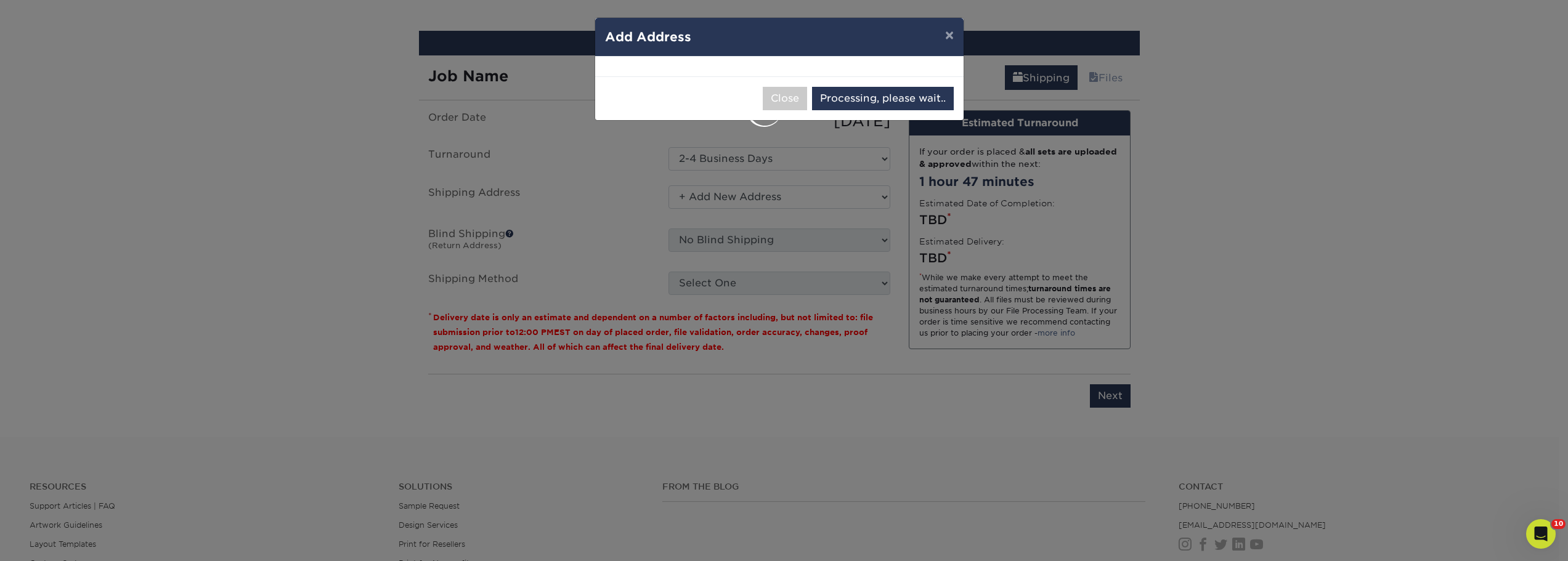
select select "285772"
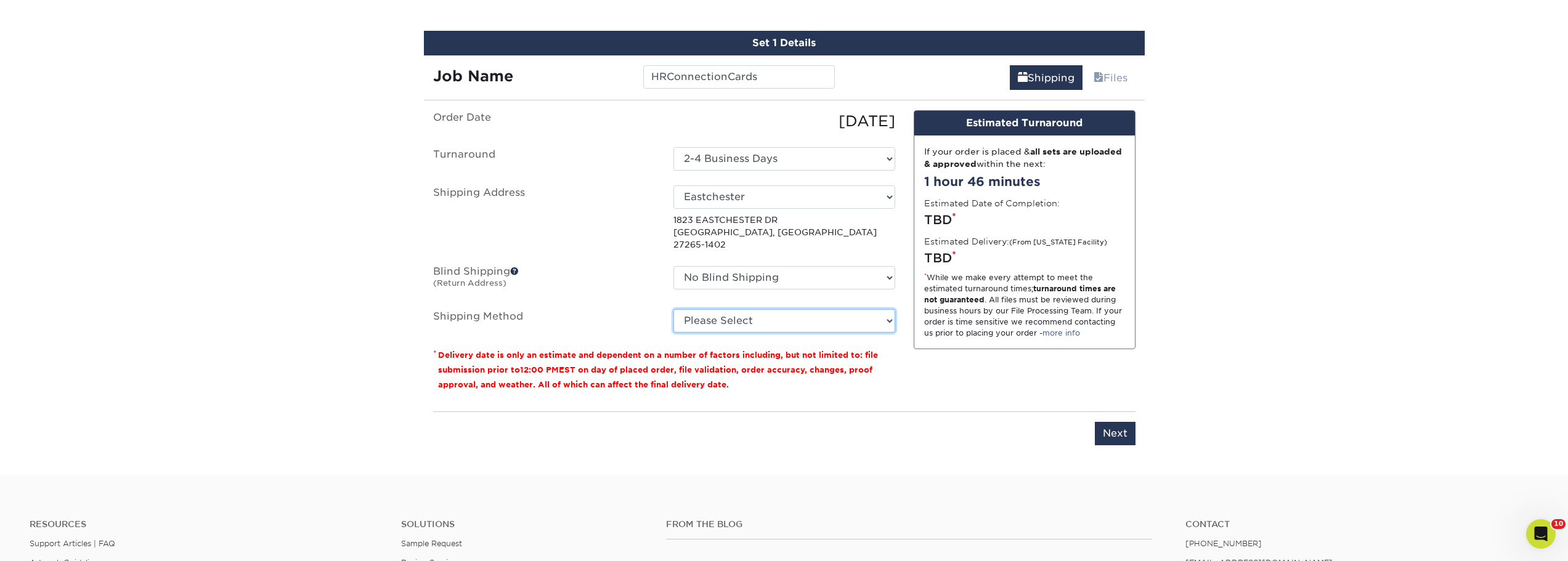
click at [851, 309] on select "Please Select Ground Shipping (+$7.84) 3 Day Shipping Service (+$15.34) 2 Day A…" at bounding box center [784, 321] width 222 height 23
select select "03"
click at [673, 309] on select "Please Select Ground Shipping (+$7.84) 3 Day Shipping Service (+$15.34) 2 Day A…" at bounding box center [784, 321] width 222 height 23
click at [1102, 422] on input "Next" at bounding box center [1115, 433] width 41 height 23
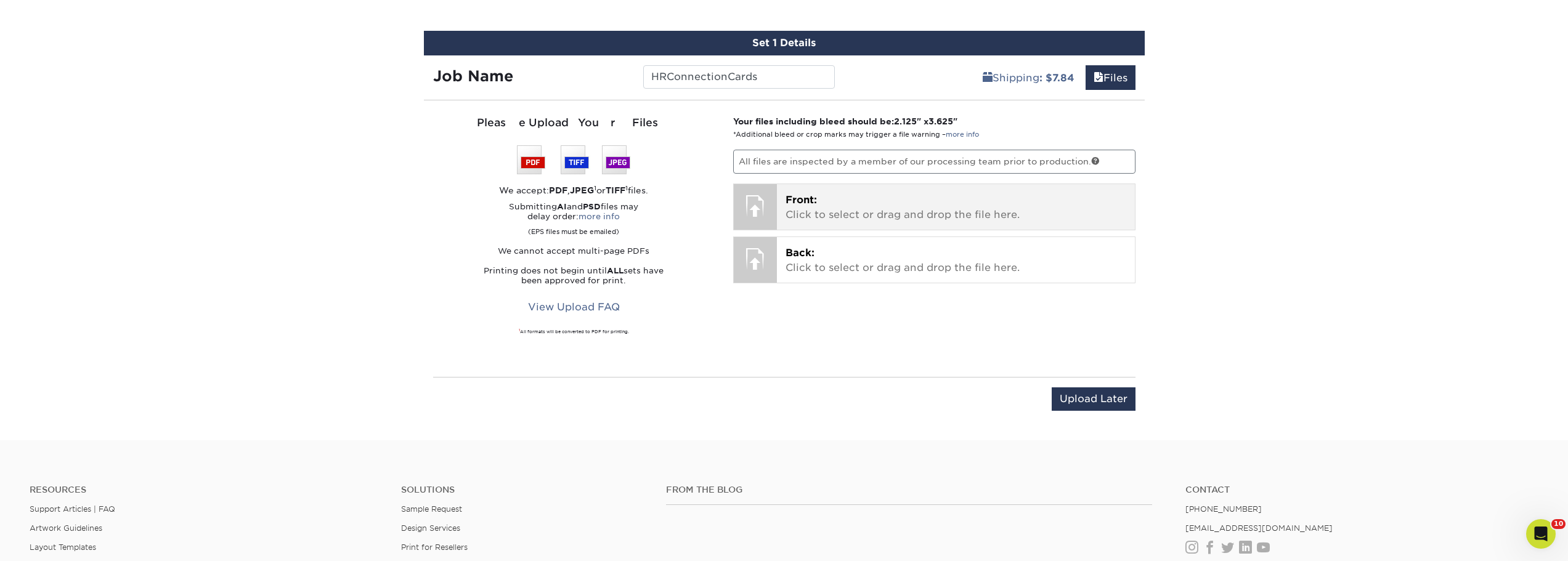
click at [804, 192] on div "Front: Click to select or drag and drop the file here. Choose file" at bounding box center [956, 207] width 358 height 45
click at [844, 198] on p "Front: Click to select or drag and drop the file here." at bounding box center [956, 208] width 341 height 29
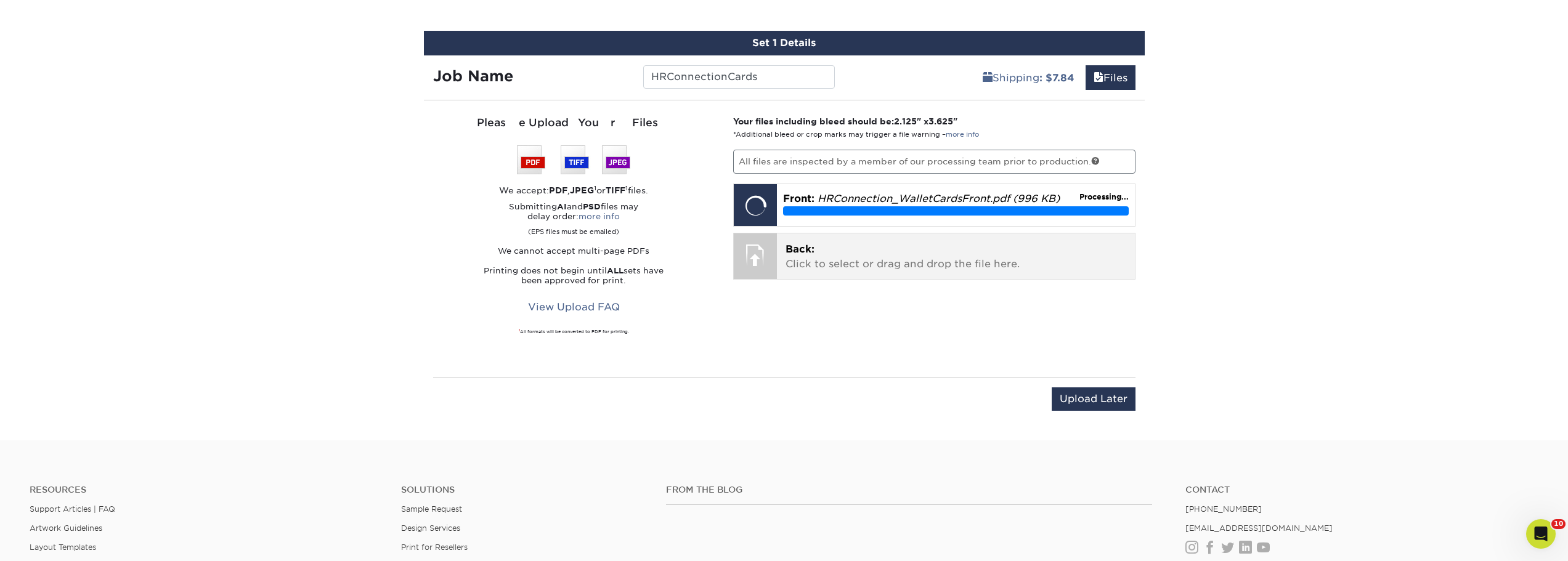
click at [867, 262] on p "Back: Click to select or drag and drop the file here." at bounding box center [956, 256] width 341 height 29
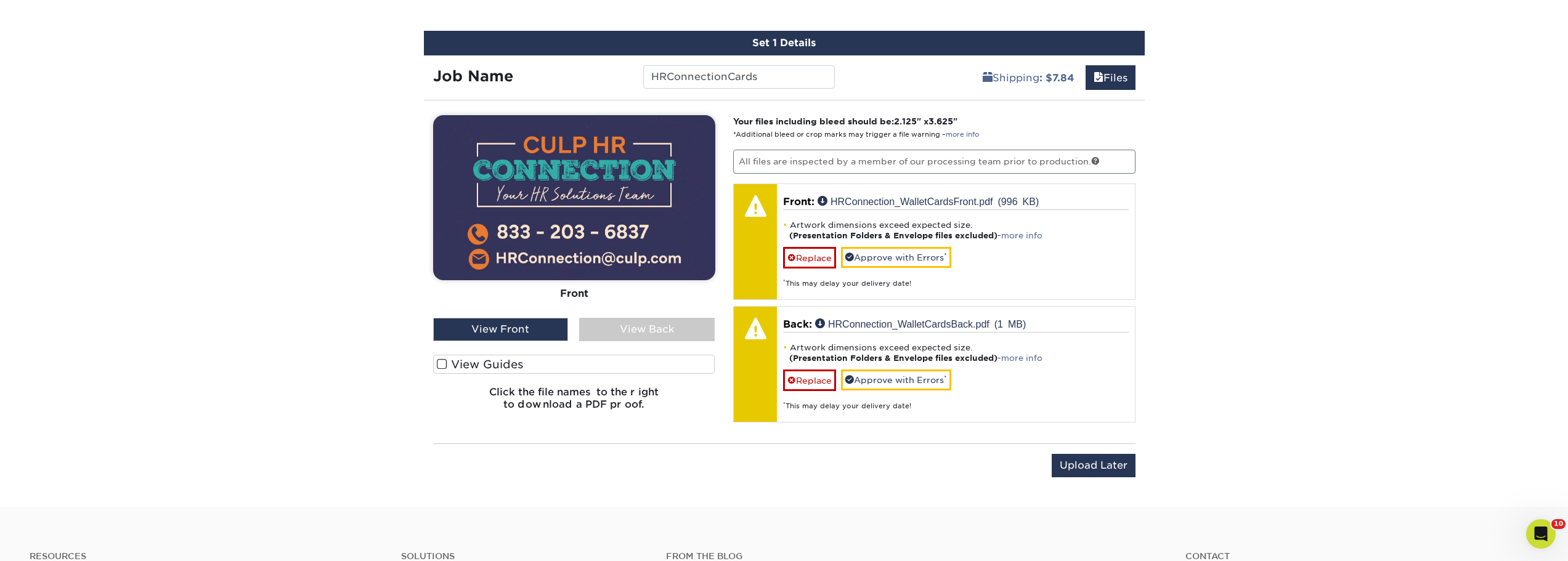
click at [659, 329] on div "View Back" at bounding box center [647, 329] width 136 height 23
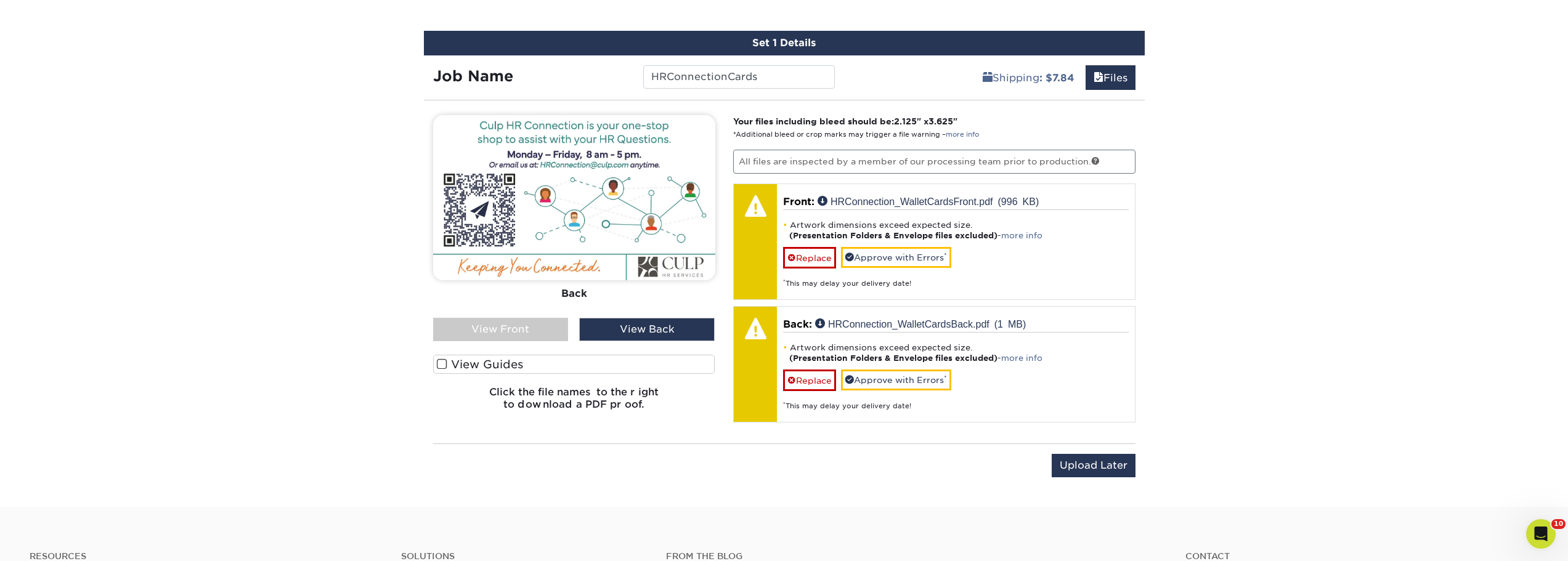
click at [542, 365] on label "View Guides" at bounding box center [574, 364] width 282 height 19
click at [0, 0] on input "View Guides" at bounding box center [0, 0] width 0 height 0
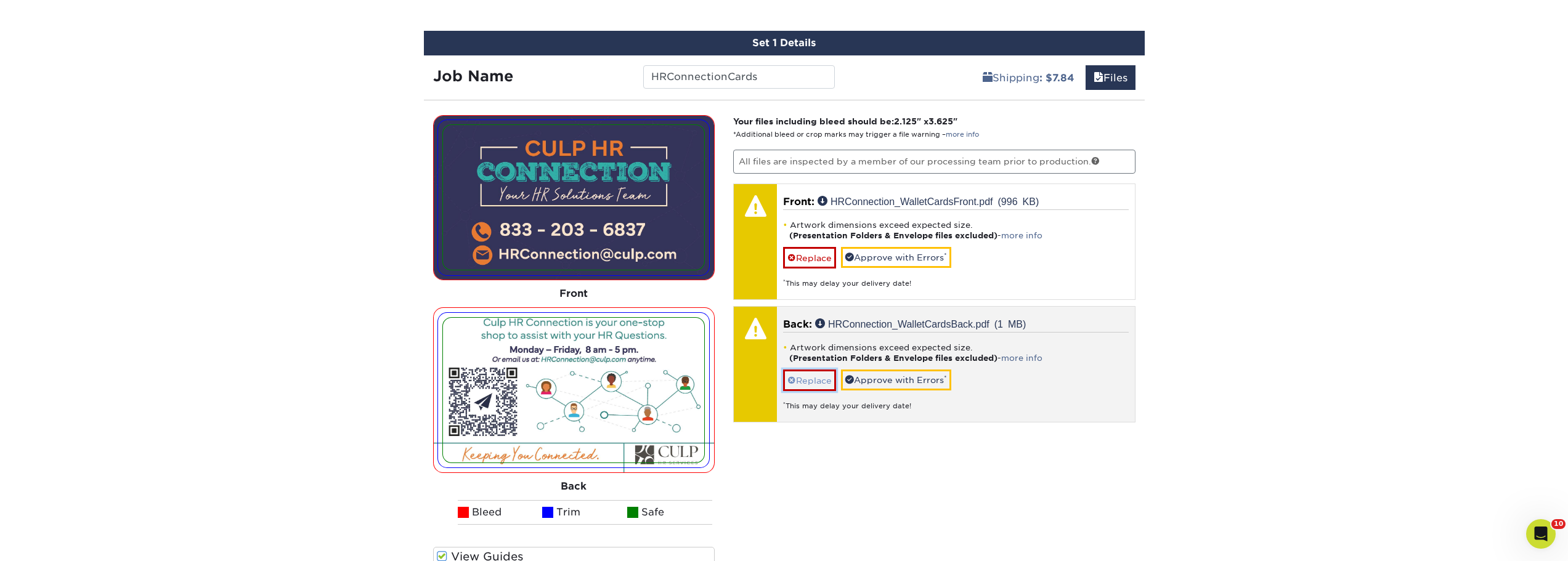
click at [800, 379] on link "Replace" at bounding box center [809, 380] width 53 height 21
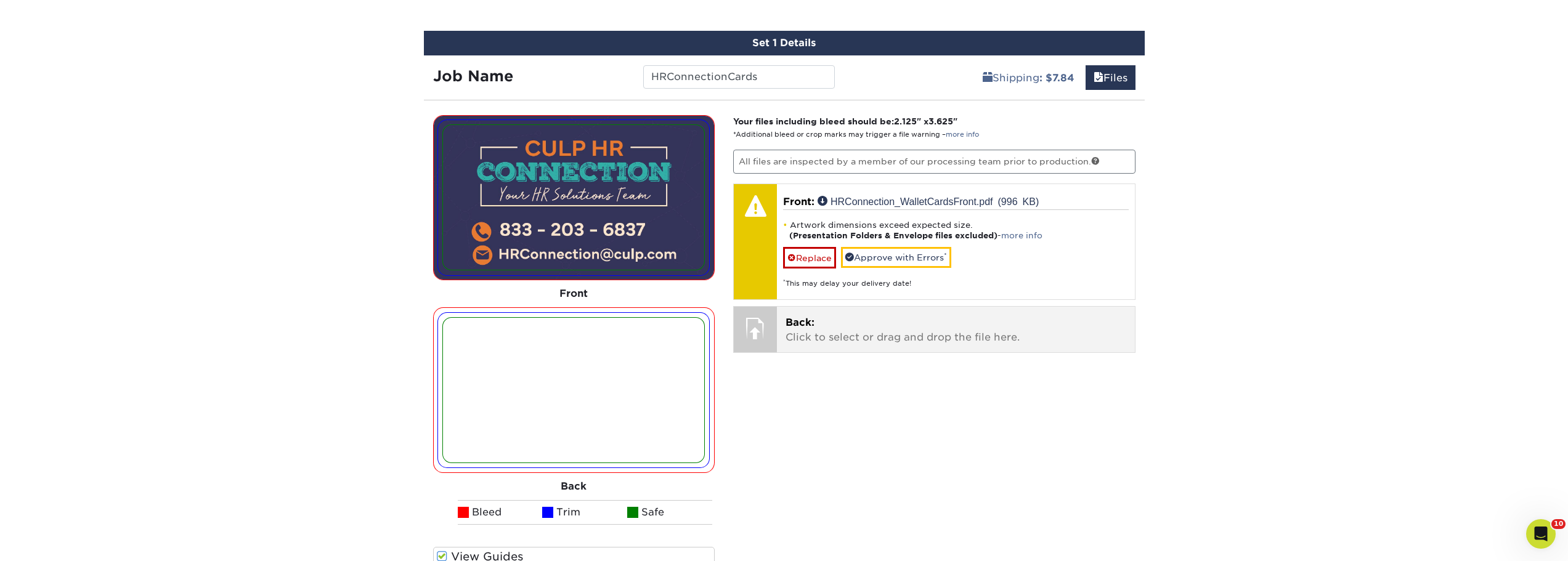
click at [838, 337] on p "Back: Click to select or drag and drop the file here." at bounding box center [956, 330] width 341 height 29
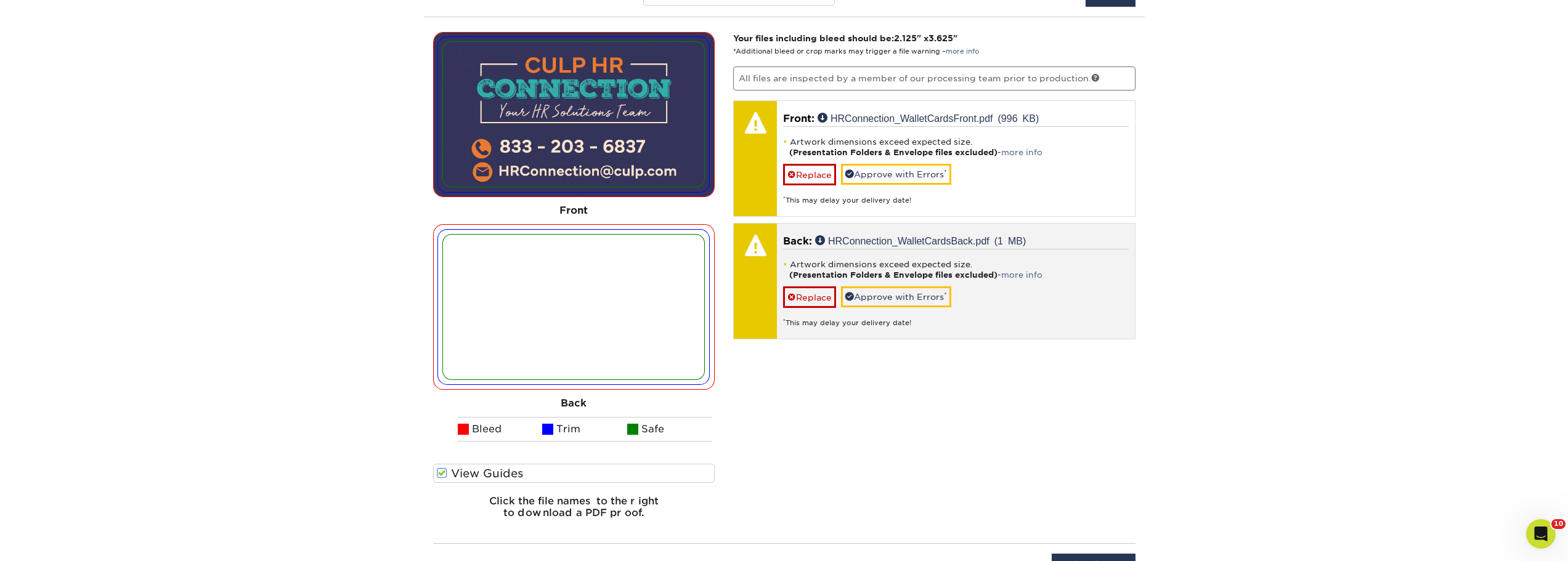
scroll to position [797, 0]
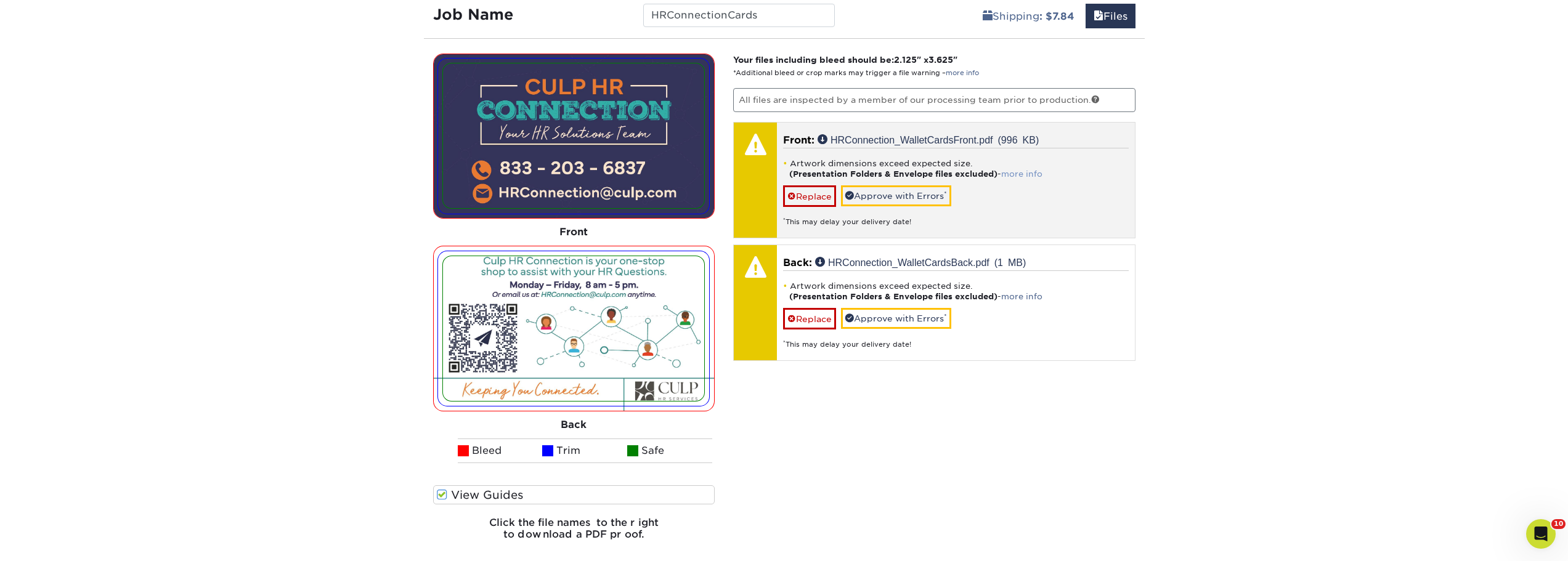
click at [1032, 174] on link "more info" at bounding box center [1022, 174] width 41 height 9
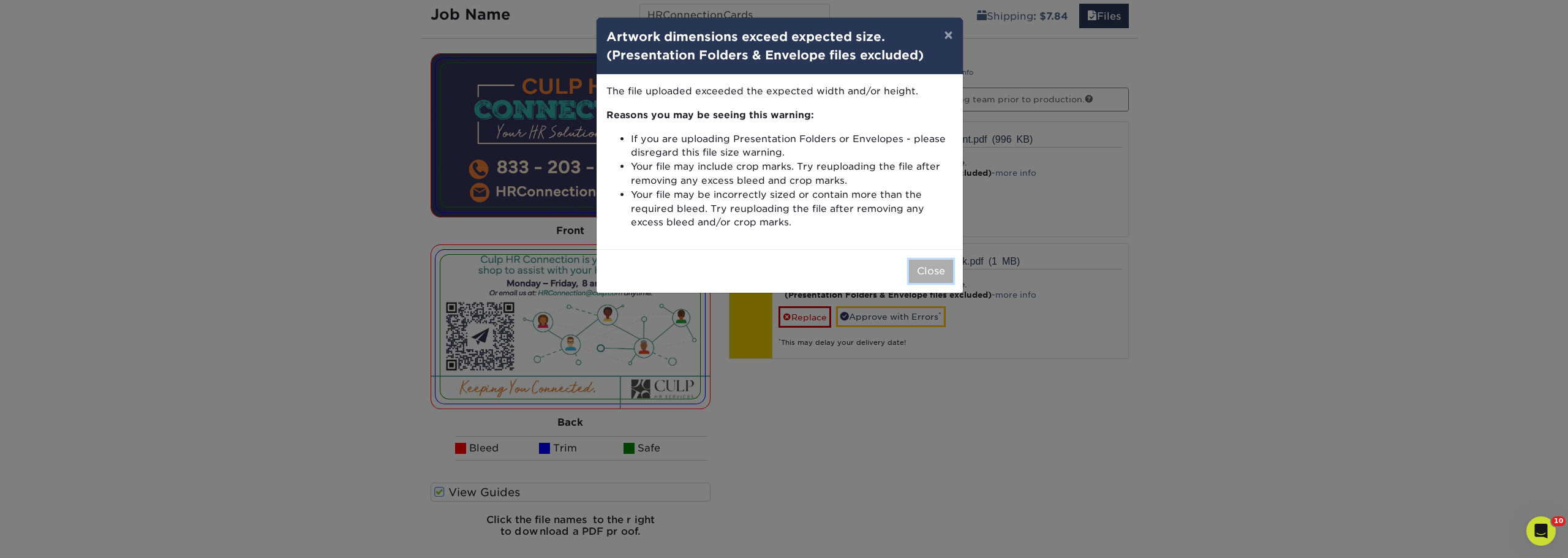
click at [912, 272] on button "Close" at bounding box center [930, 271] width 44 height 23
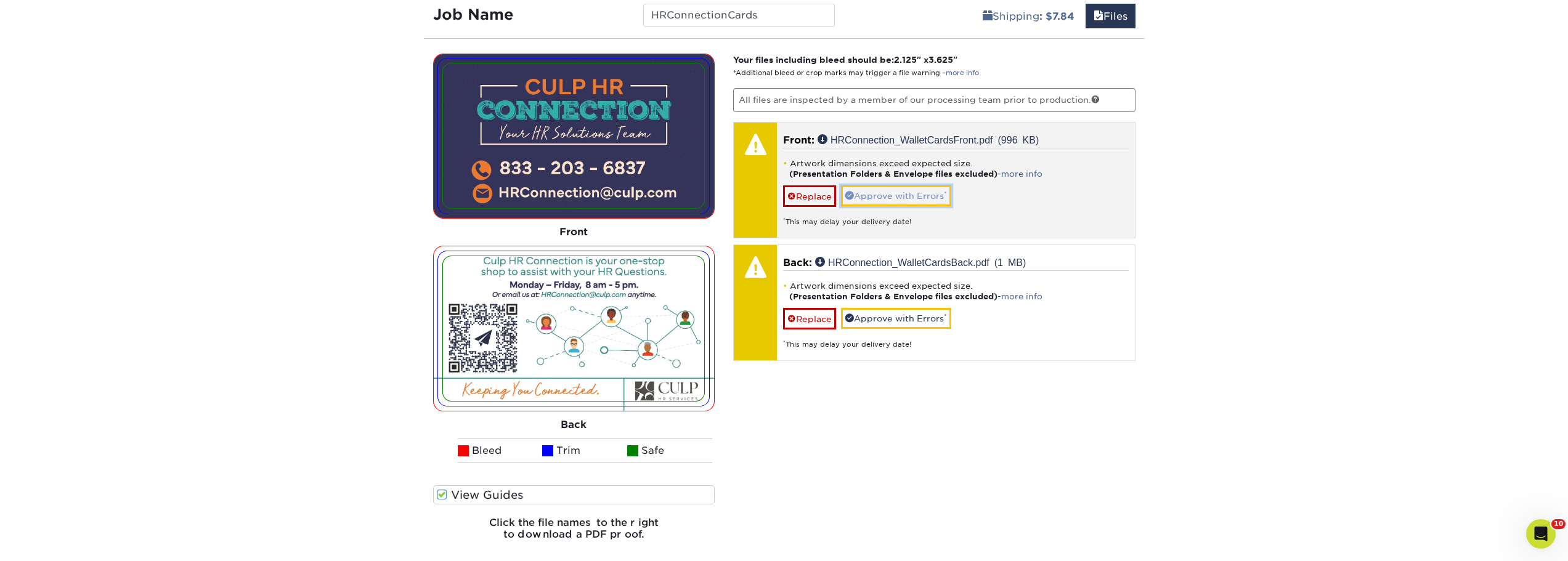
click at [891, 198] on link "Approve with Errors *" at bounding box center [896, 196] width 110 height 21
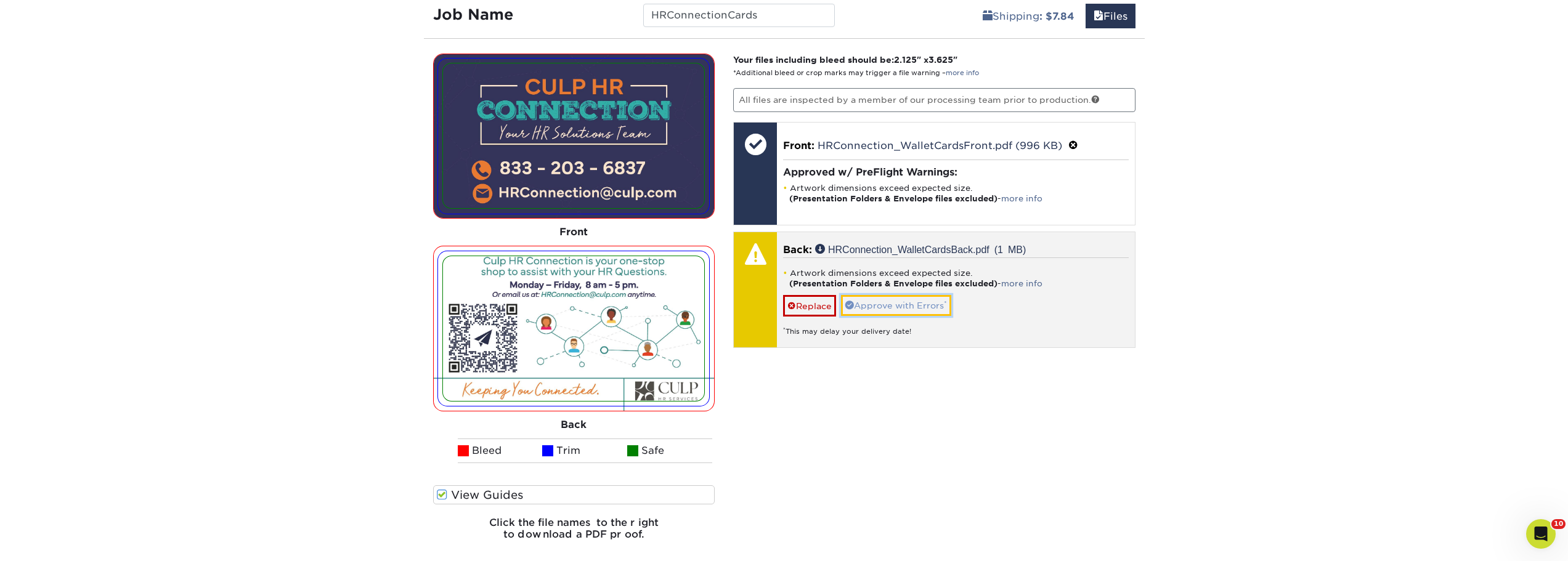
click at [919, 306] on link "Approve with Errors *" at bounding box center [896, 305] width 110 height 21
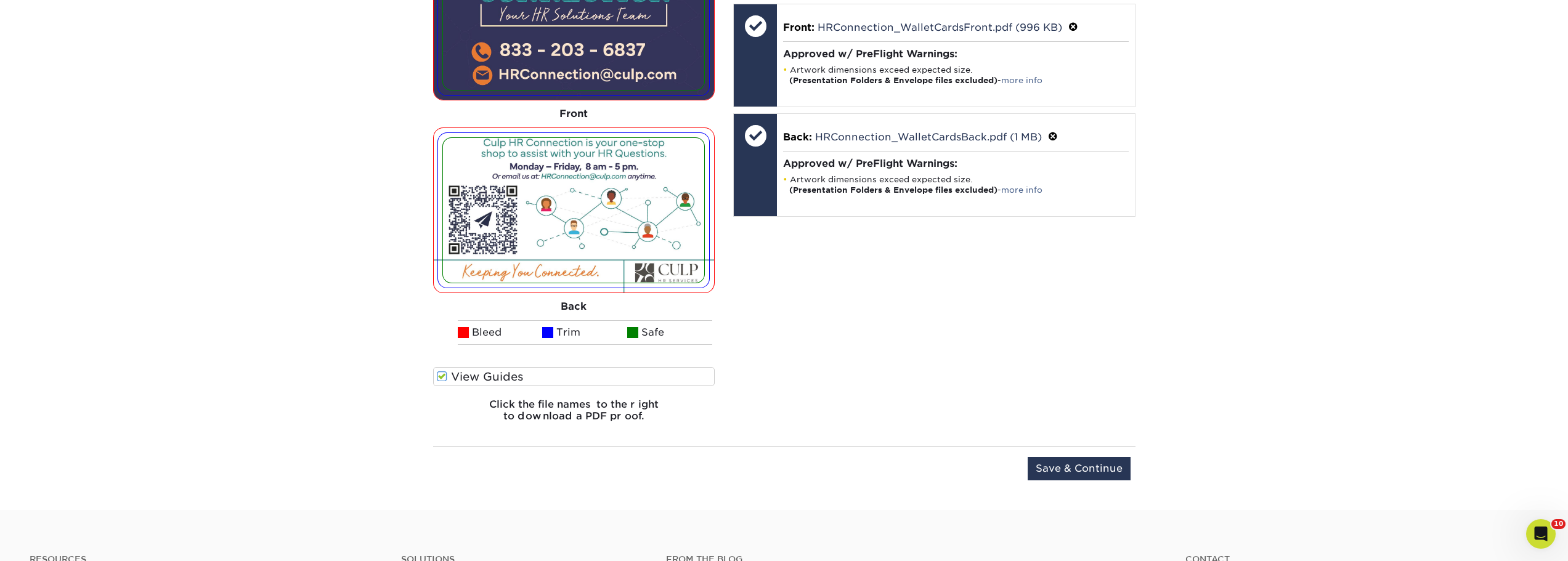
scroll to position [921, 0]
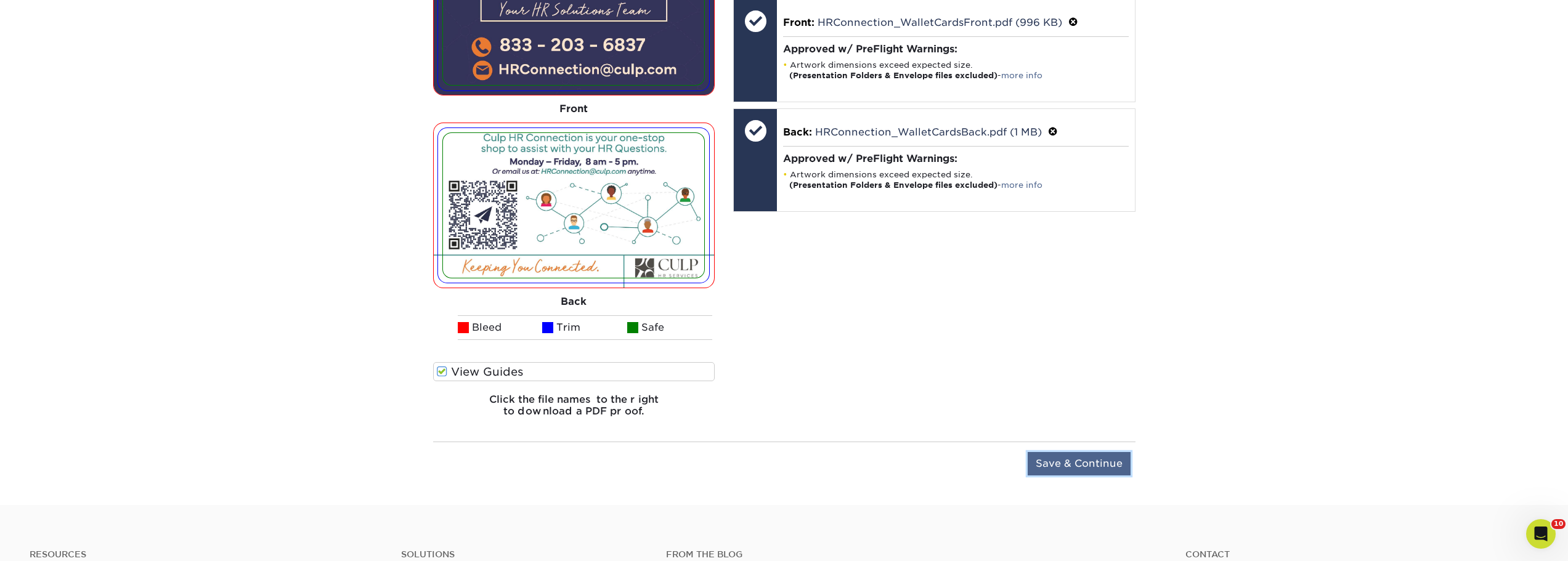
click at [1081, 457] on input "Save & Continue" at bounding box center [1079, 463] width 103 height 23
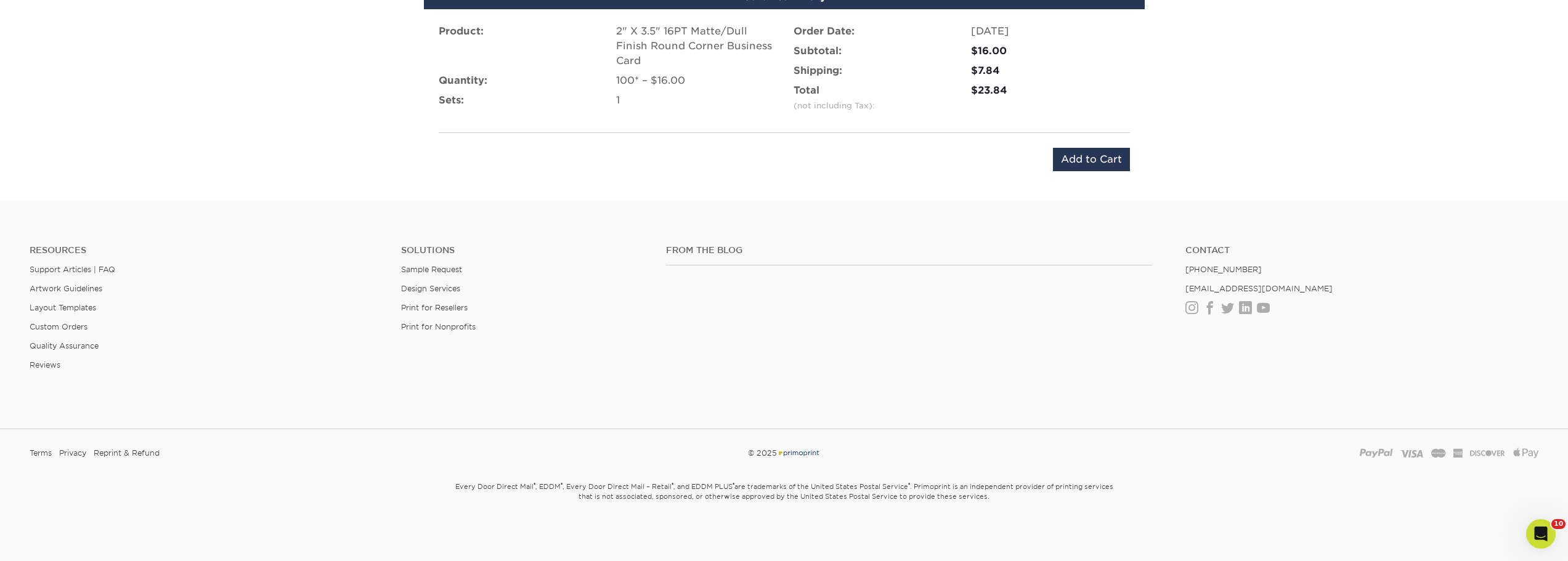
scroll to position [862, 0]
click at [1067, 166] on input "Add to Cart" at bounding box center [1091, 159] width 77 height 23
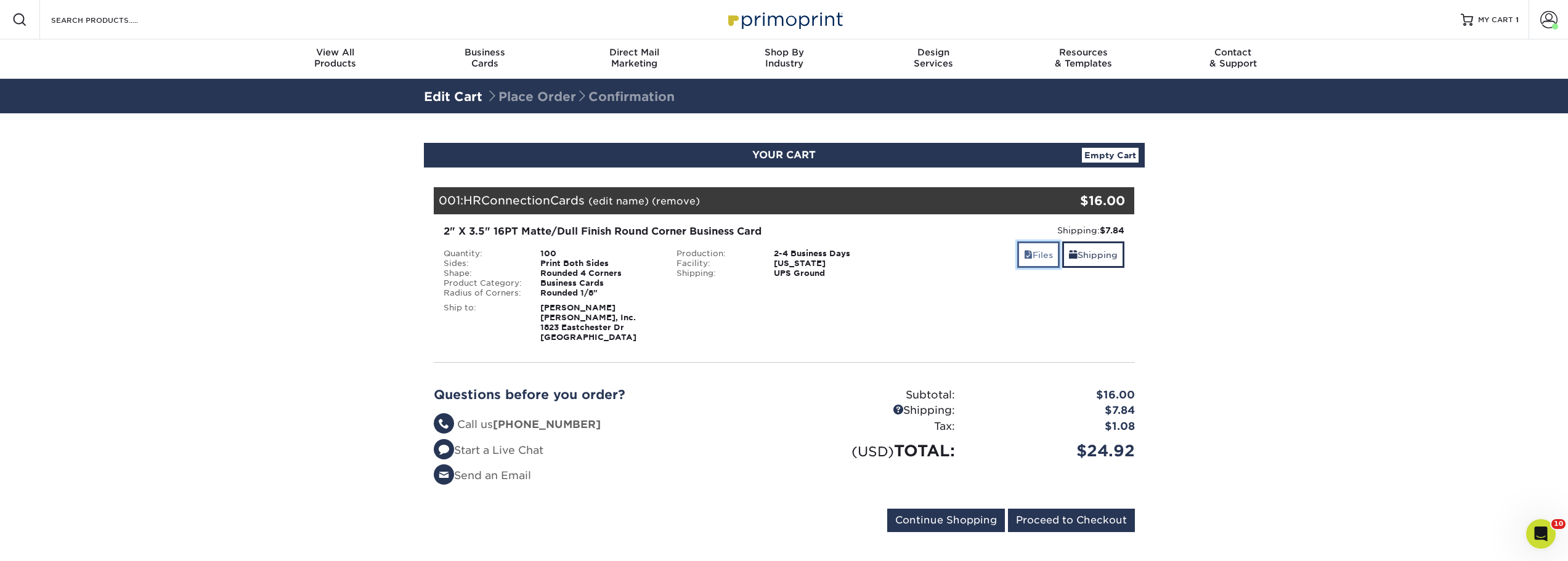
click at [1017, 254] on link "Files" at bounding box center [1038, 254] width 43 height 27
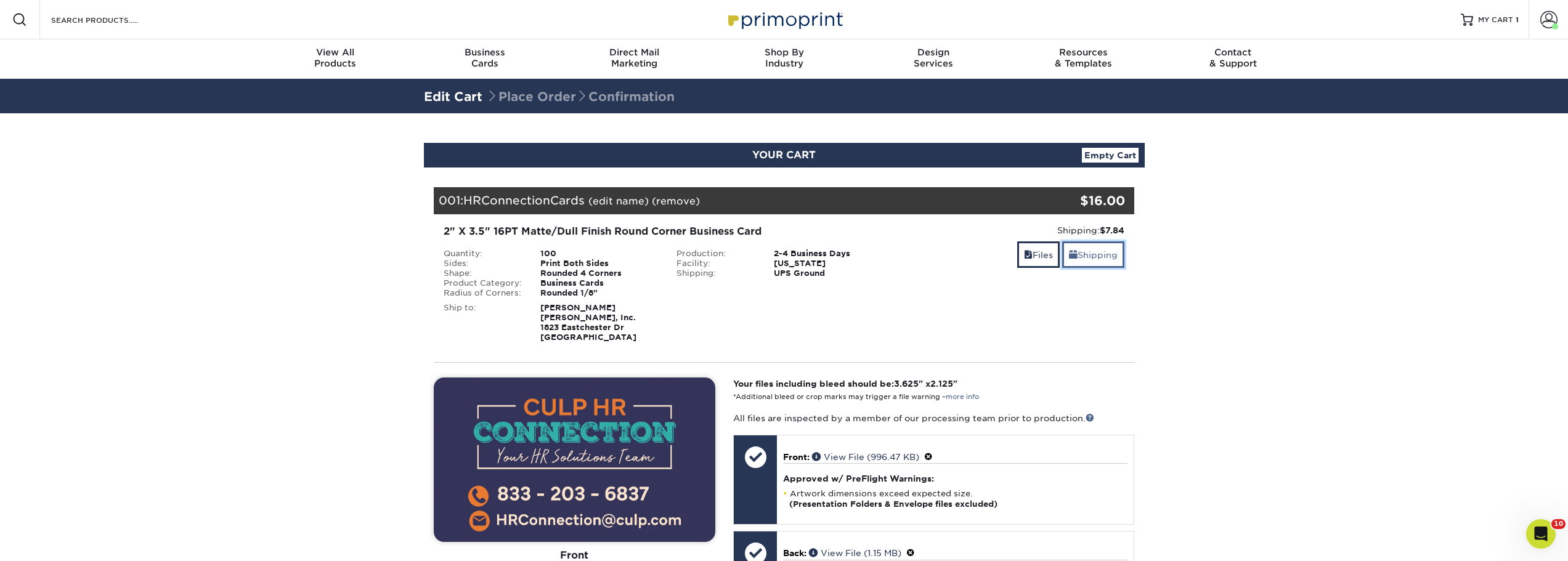
click at [1081, 265] on link "Shipping" at bounding box center [1093, 254] width 62 height 27
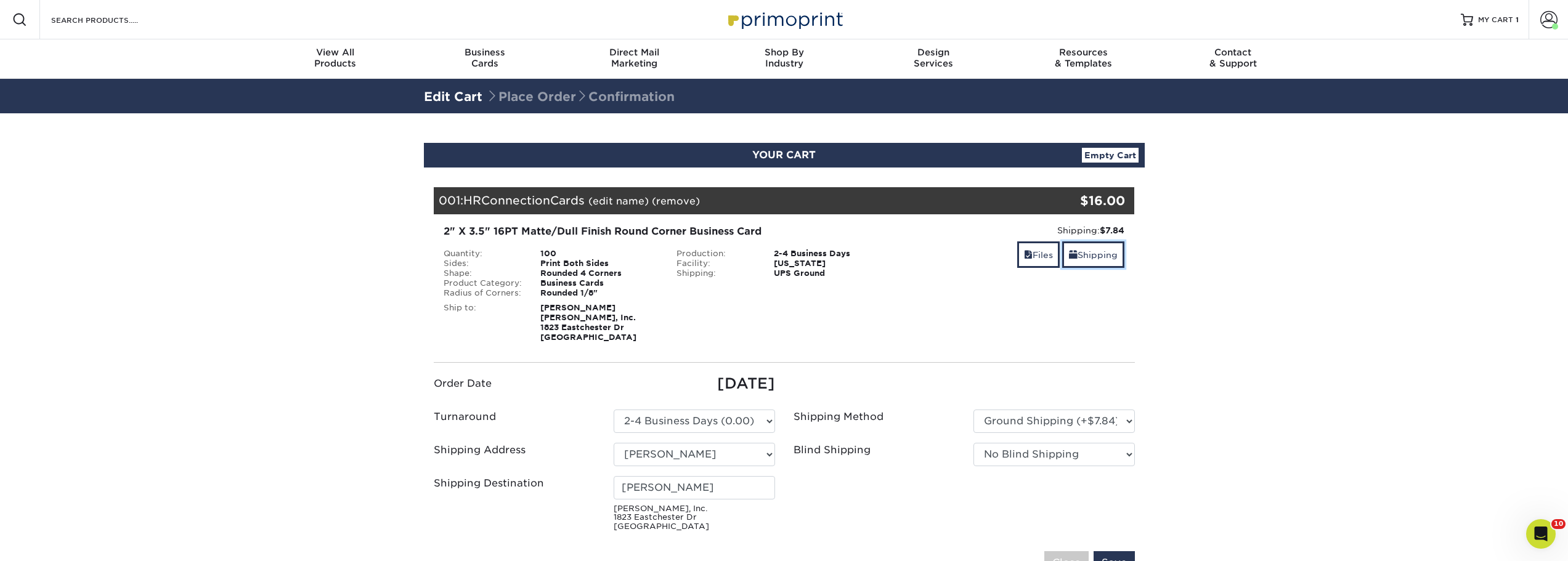
scroll to position [61, 0]
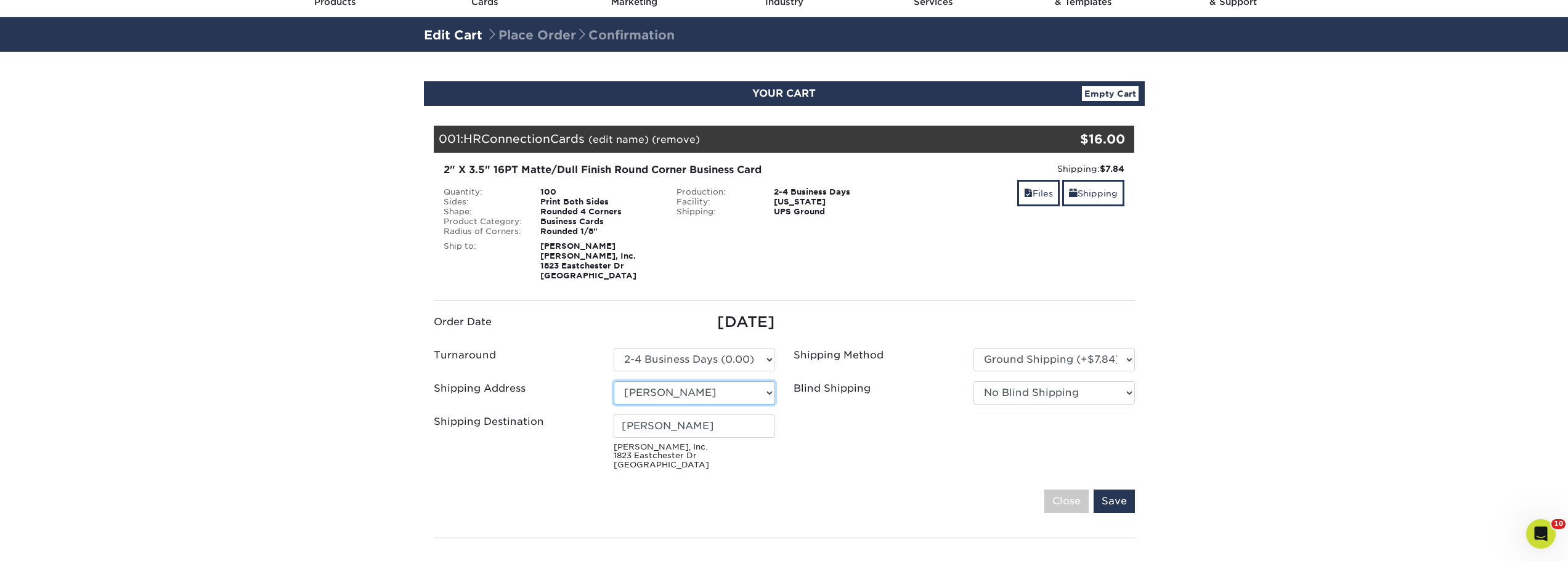
click at [772, 393] on select "Select One 800 Sunset Drive Brian Chmil Burlington CFC CHF CLASS Clint Owens Co…" at bounding box center [694, 393] width 162 height 23
select select "285772"
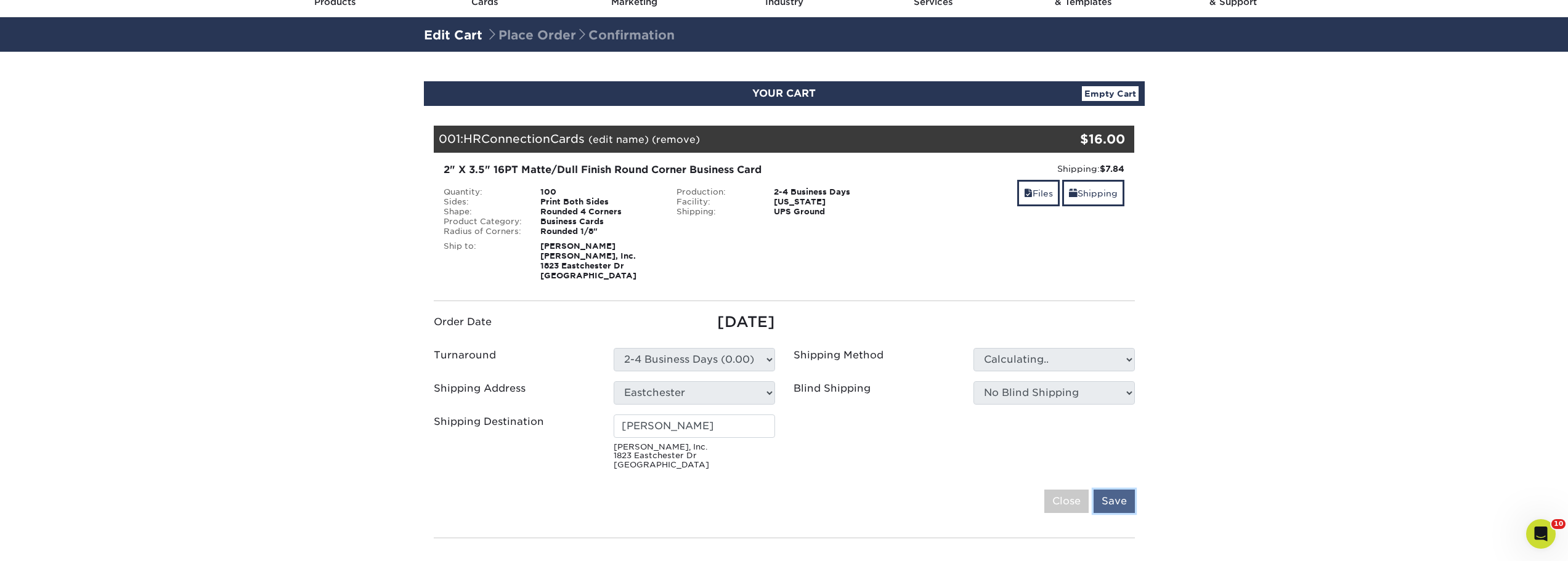
click at [1120, 508] on input "Save" at bounding box center [1114, 501] width 41 height 23
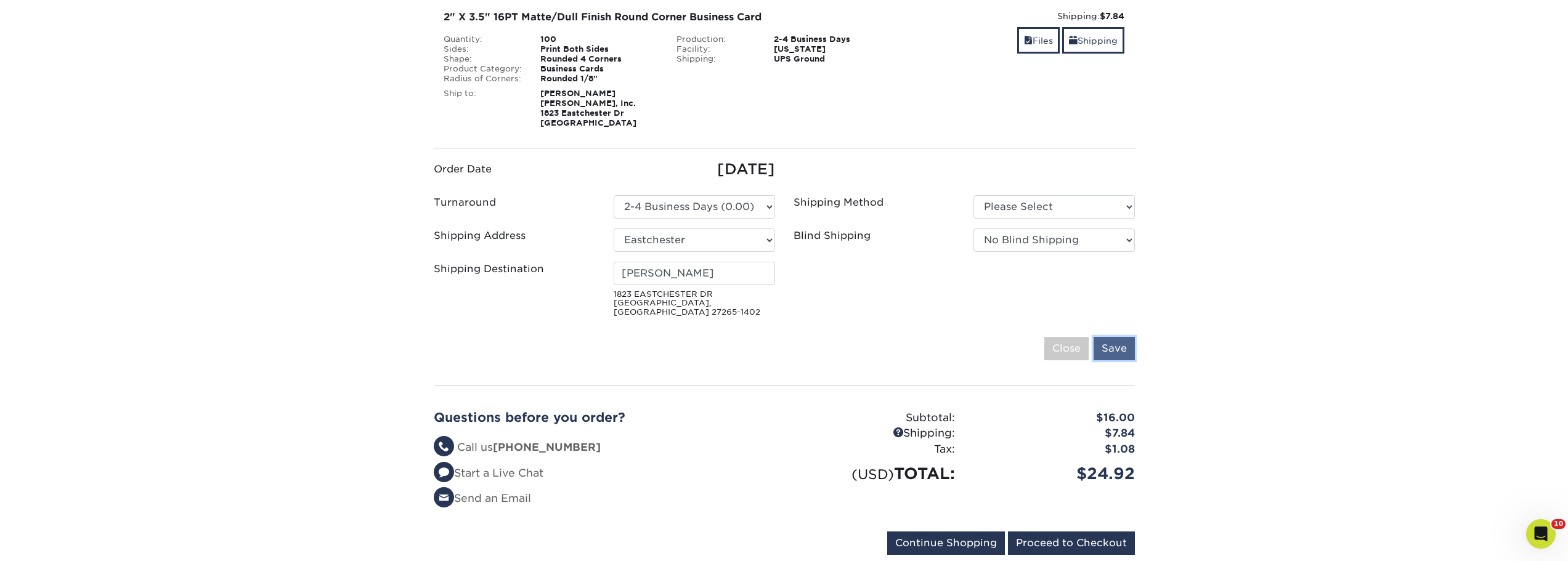
scroll to position [246, 0]
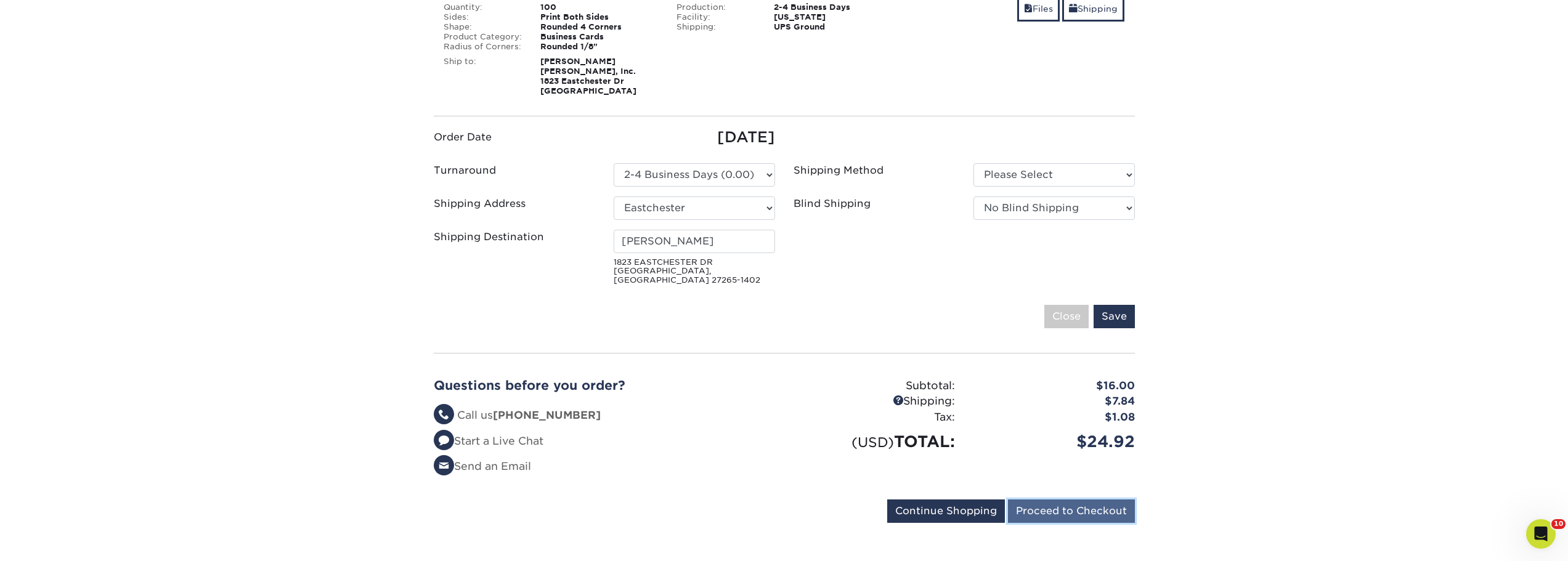
click at [1120, 503] on input "Proceed to Checkout" at bounding box center [1072, 511] width 127 height 23
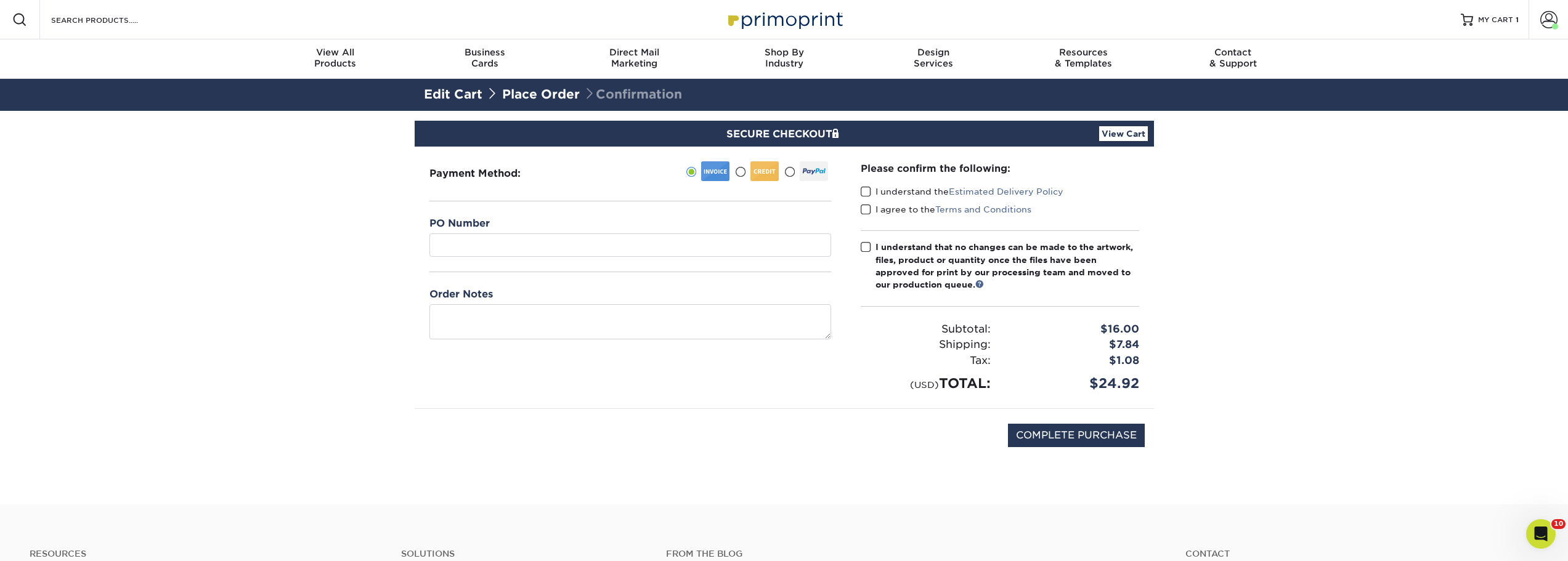
click at [866, 193] on span at bounding box center [866, 192] width 11 height 12
click at [0, 0] on input "I understand the Estimated Delivery Policy" at bounding box center [0, 0] width 0 height 0
click at [867, 208] on span at bounding box center [866, 210] width 11 height 12
click at [0, 0] on input "I agree to the Terms and Conditions" at bounding box center [0, 0] width 0 height 0
click at [867, 250] on span at bounding box center [866, 247] width 11 height 12
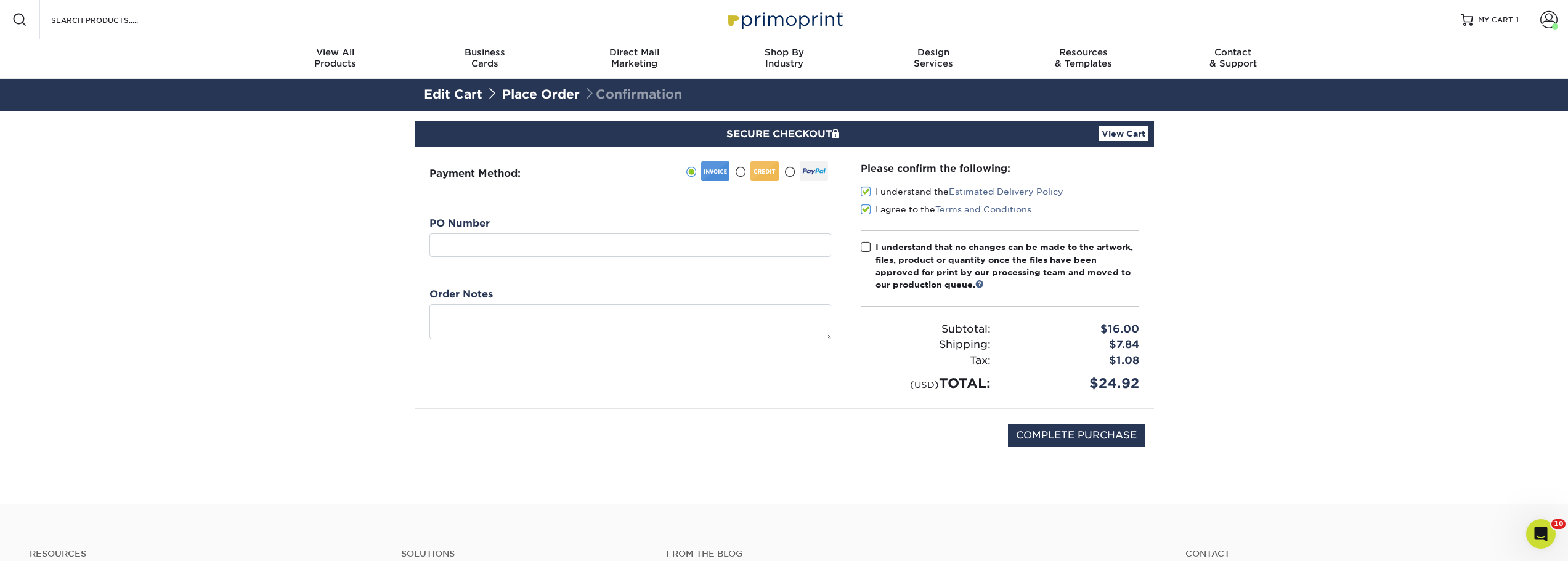
click at [0, 0] on input "I understand that no changes can be made to the artwork, files, product or quan…" at bounding box center [0, 0] width 0 height 0
click at [1082, 439] on input "COMPLETE PURCHASE" at bounding box center [1076, 435] width 137 height 23
type input "PROCESSING, PLEASE WAIT..."
